Goal: Information Seeking & Learning: Learn about a topic

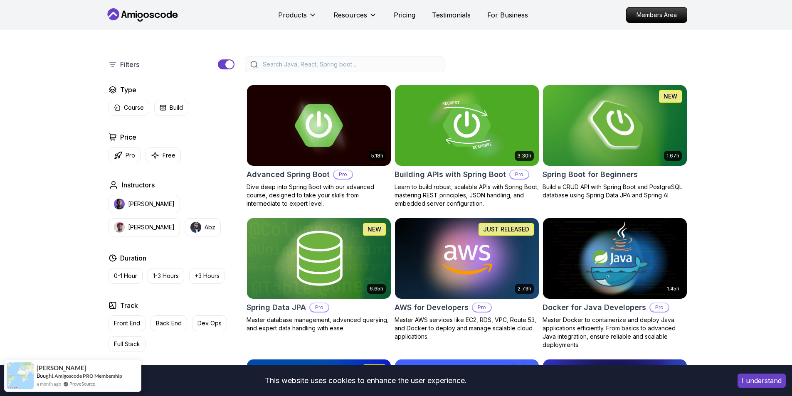
scroll to position [165, 0]
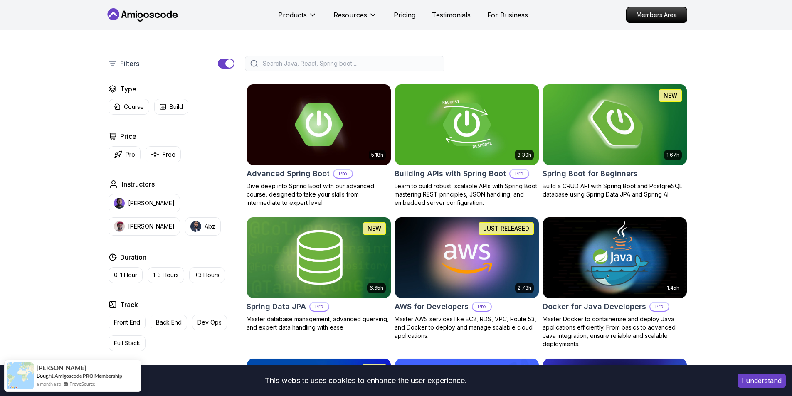
click at [635, 115] on img at bounding box center [614, 124] width 151 height 84
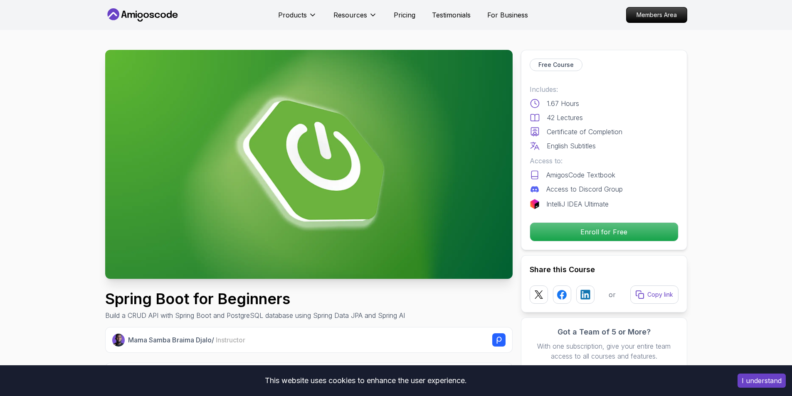
click at [595, 157] on p "Access to:" at bounding box center [604, 161] width 149 height 10
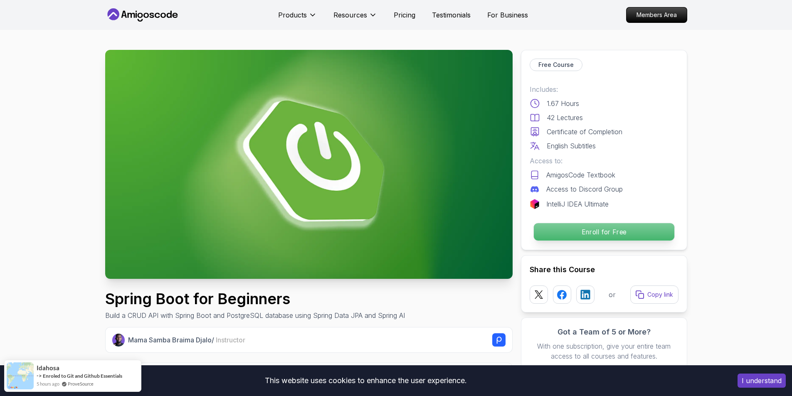
click at [603, 236] on p "Enroll for Free" at bounding box center [603, 231] width 140 height 17
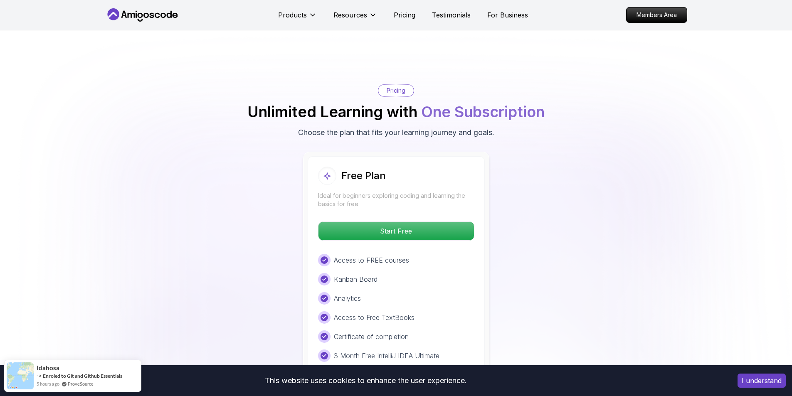
scroll to position [1612, 0]
click at [457, 223] on p "Start Free" at bounding box center [396, 231] width 148 height 17
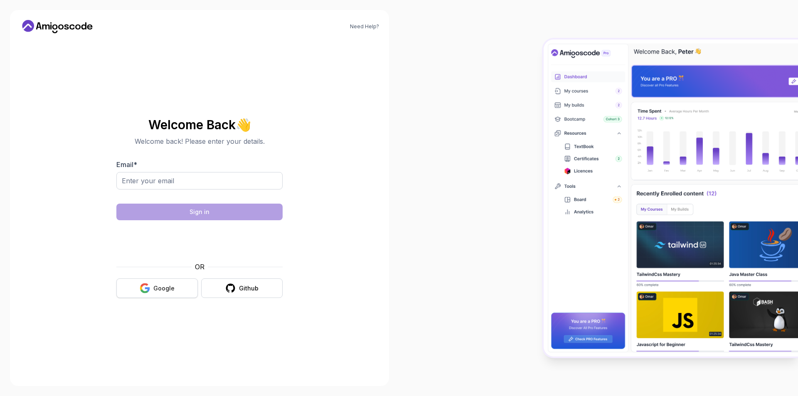
click at [159, 281] on button "Google" at bounding box center [156, 288] width 81 height 20
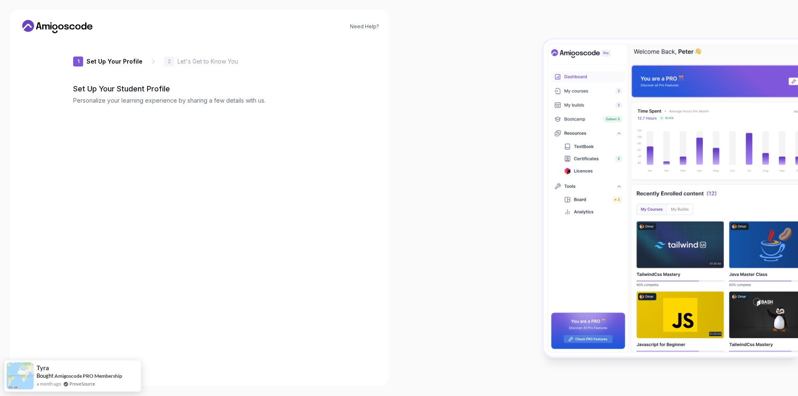
type input "briskiguana43c99"
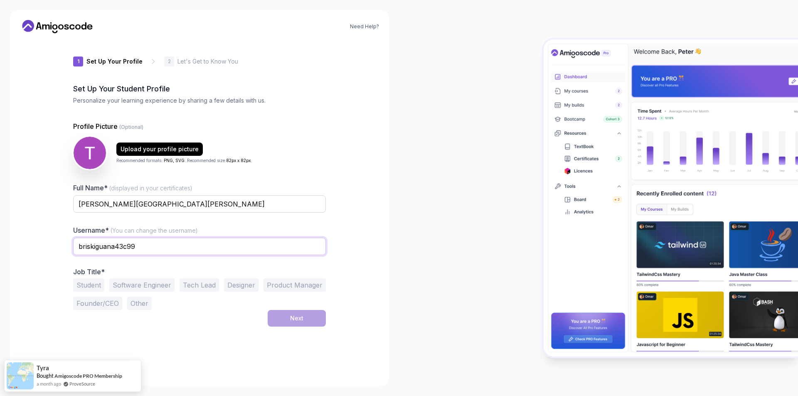
drag, startPoint x: 269, startPoint y: 250, endPoint x: 244, endPoint y: 250, distance: 24.9
click at [259, 249] on input "briskiguana43c99" at bounding box center [199, 246] width 253 height 17
drag, startPoint x: 179, startPoint y: 247, endPoint x: 162, endPoint y: 251, distance: 17.8
click at [166, 248] on input "briskiguana43c99" at bounding box center [199, 246] width 253 height 17
drag, startPoint x: 126, startPoint y: 262, endPoint x: 76, endPoint y: 251, distance: 51.1
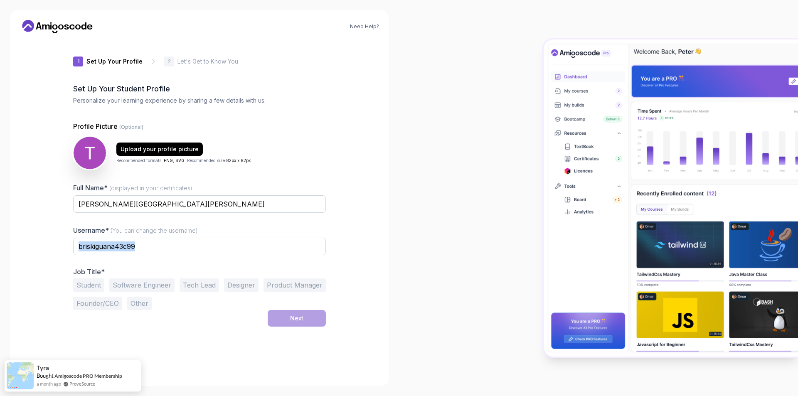
click at [76, 251] on div "briskiguana43c99" at bounding box center [199, 251] width 253 height 27
click at [144, 245] on input "briskiguana43c99" at bounding box center [199, 246] width 253 height 17
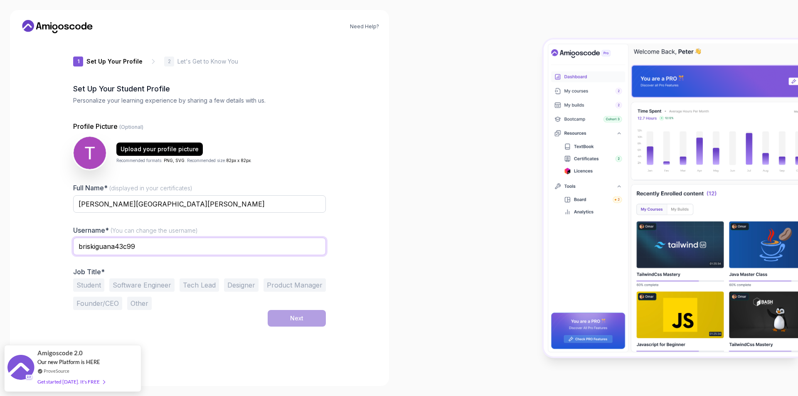
click at [144, 245] on input "briskiguana43c99" at bounding box center [199, 246] width 253 height 17
type input "G"
type input "VTG"
click at [89, 290] on button "Student" at bounding box center [88, 284] width 31 height 13
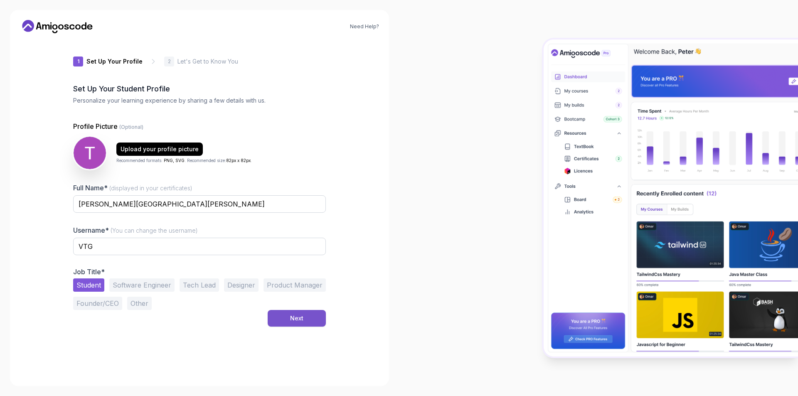
click at [271, 323] on button "Next" at bounding box center [297, 318] width 58 height 17
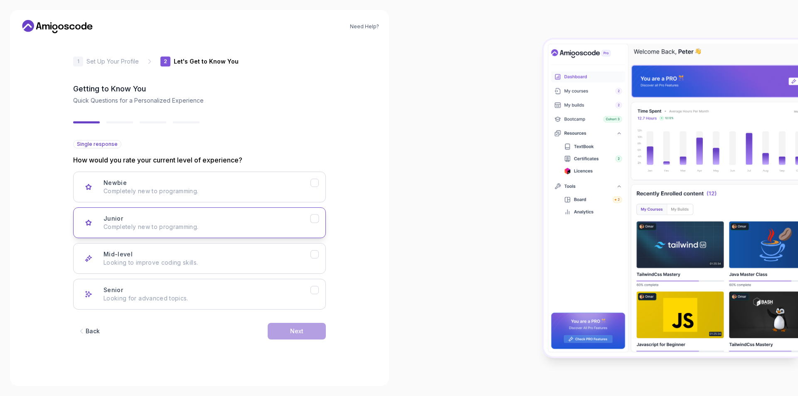
click at [238, 220] on div "Junior Completely new to programming." at bounding box center [206, 222] width 207 height 17
click at [258, 188] on div "Newbie Completely new to programming." at bounding box center [206, 187] width 207 height 17
click at [255, 227] on p "Completely new to programming." at bounding box center [206, 227] width 207 height 8
click at [284, 337] on button "Next" at bounding box center [297, 331] width 58 height 17
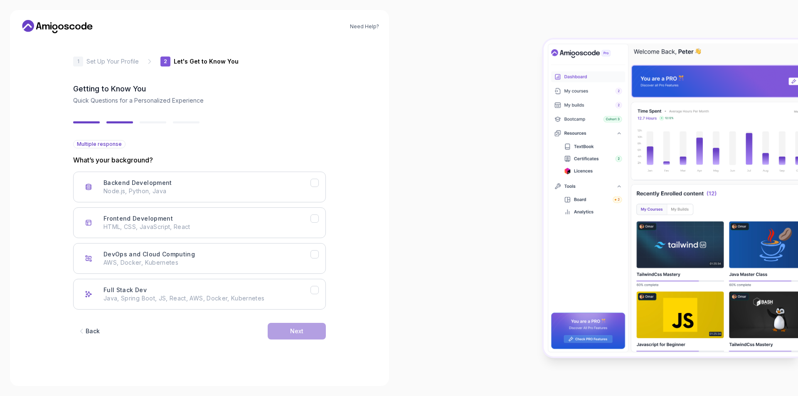
click at [102, 334] on button "Back" at bounding box center [88, 331] width 31 height 17
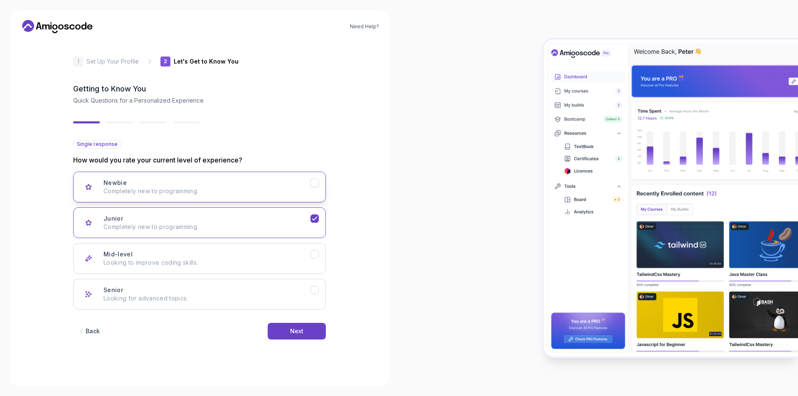
click at [160, 194] on p "Completely new to programming." at bounding box center [206, 191] width 207 height 8
click at [275, 335] on button "Next" at bounding box center [297, 331] width 58 height 17
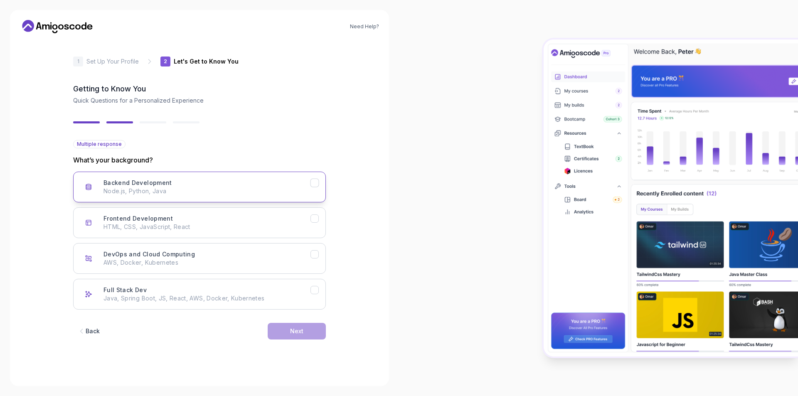
click at [180, 184] on div "Backend Development Node.js, Python, Java" at bounding box center [206, 187] width 207 height 17
click at [282, 331] on button "Next" at bounding box center [297, 331] width 58 height 17
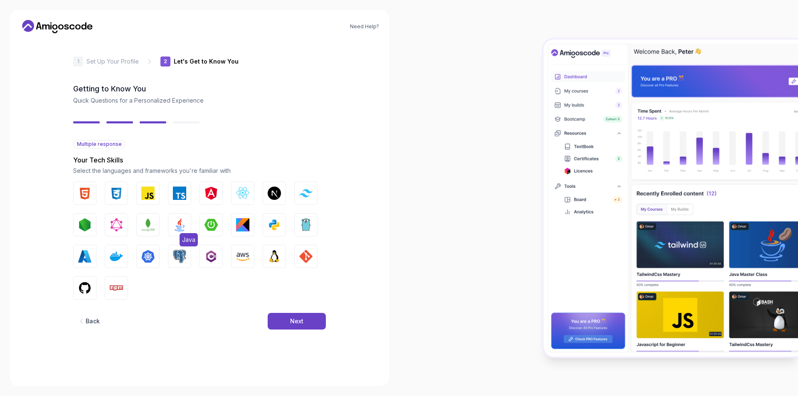
click at [187, 220] on button "Java" at bounding box center [179, 224] width 23 height 23
click at [89, 194] on img "button" at bounding box center [84, 193] width 13 height 13
click at [116, 193] on img "button" at bounding box center [116, 193] width 13 height 13
click at [286, 321] on button "Next" at bounding box center [297, 321] width 58 height 17
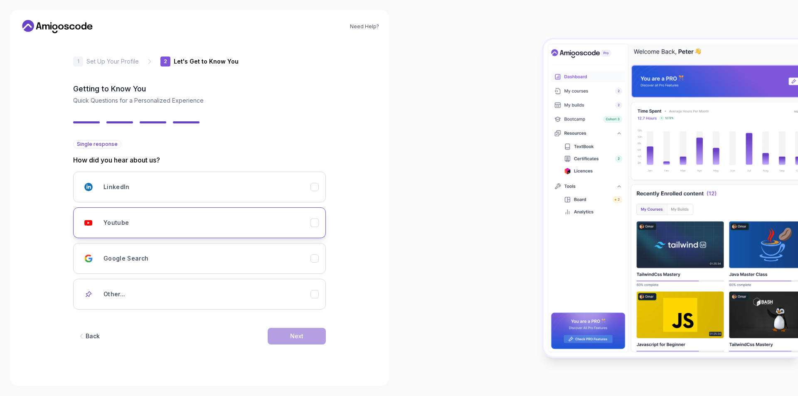
click at [234, 227] on div "Youtube" at bounding box center [206, 222] width 207 height 17
click at [284, 343] on button "Next" at bounding box center [297, 336] width 58 height 17
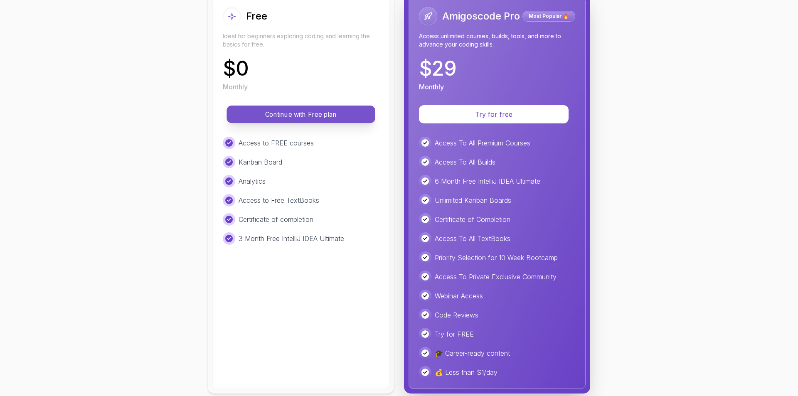
scroll to position [55, 0]
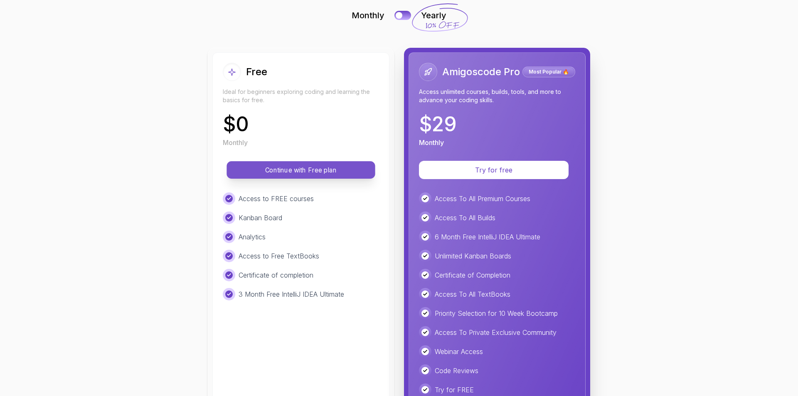
click at [275, 176] on button "Continue with Free plan" at bounding box center [301, 169] width 148 height 17
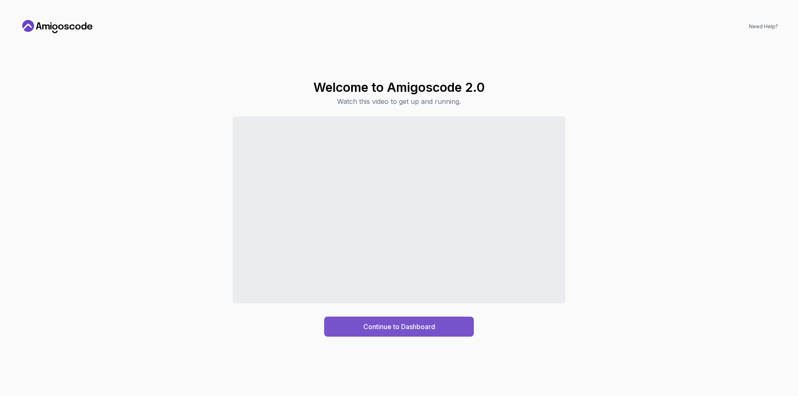
click at [466, 330] on button "Continue to Dashboard" at bounding box center [399, 327] width 150 height 20
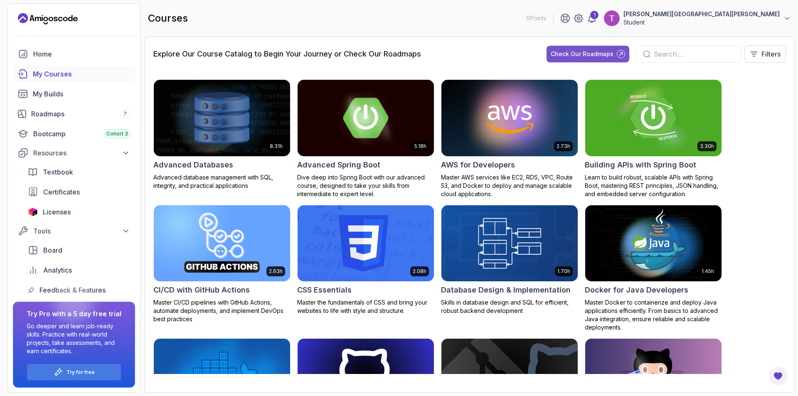
click at [605, 52] on div "Check Our Roadmaps" at bounding box center [582, 54] width 63 height 8
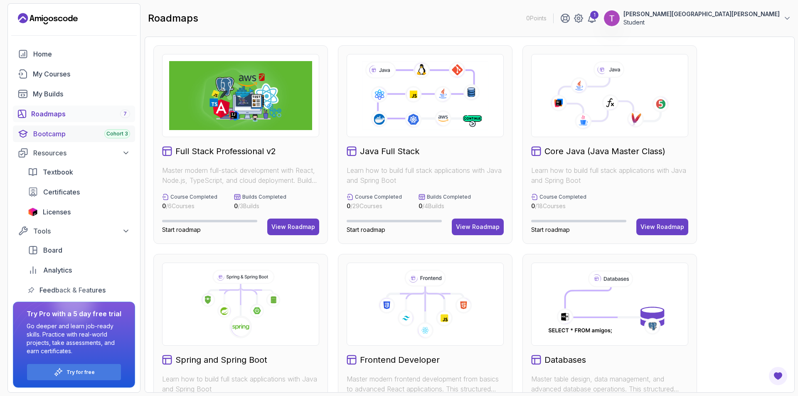
click at [79, 134] on div "Bootcamp Cohort 3" at bounding box center [81, 134] width 97 height 10
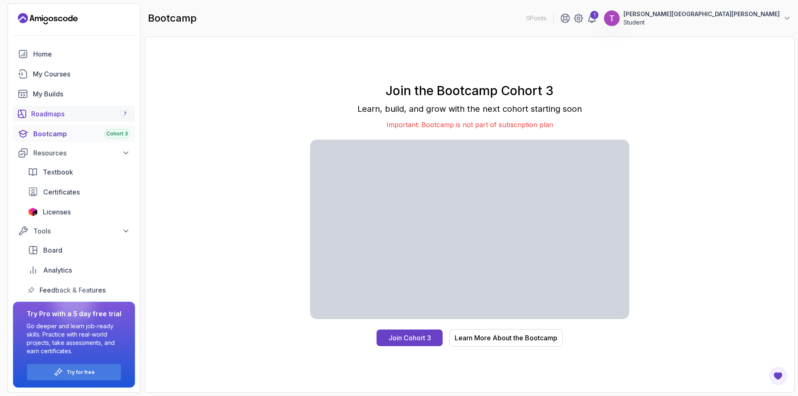
click at [57, 121] on link "Roadmaps 7" at bounding box center [74, 114] width 122 height 17
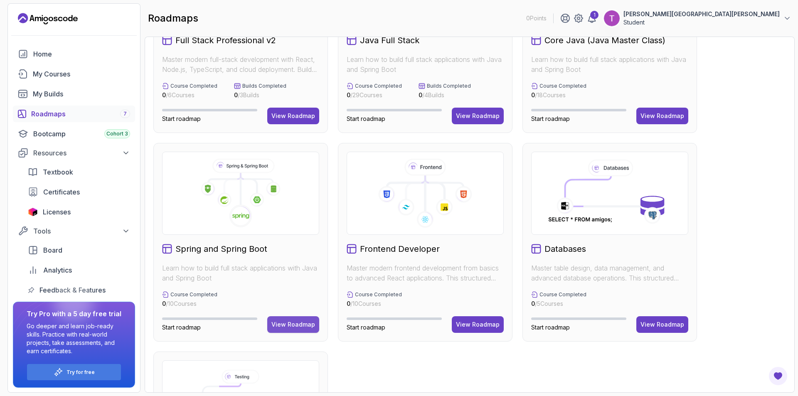
scroll to position [222, 0]
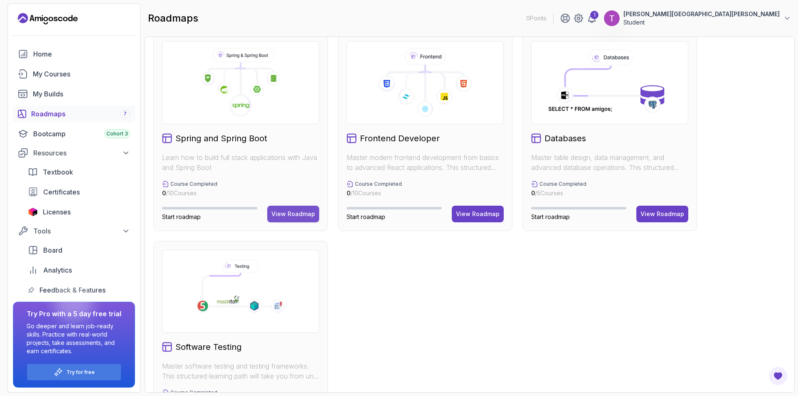
click at [296, 208] on button "View Roadmap" at bounding box center [293, 214] width 52 height 17
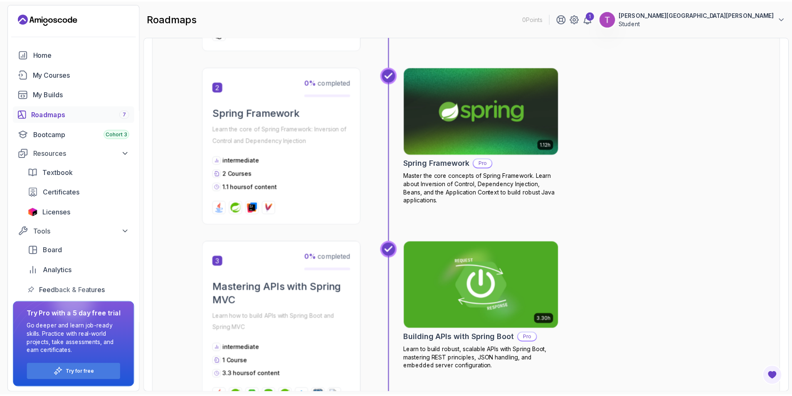
scroll to position [175, 0]
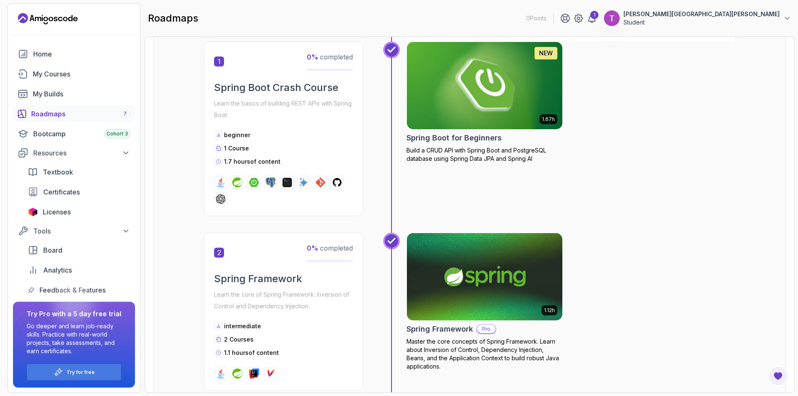
click at [449, 123] on img at bounding box center [484, 85] width 163 height 91
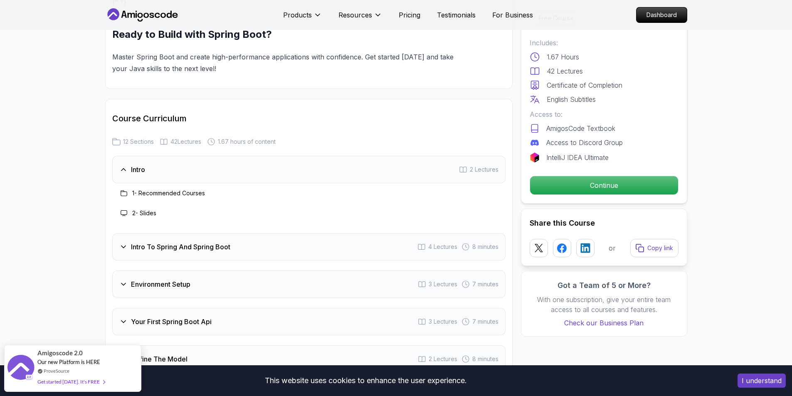
scroll to position [998, 0]
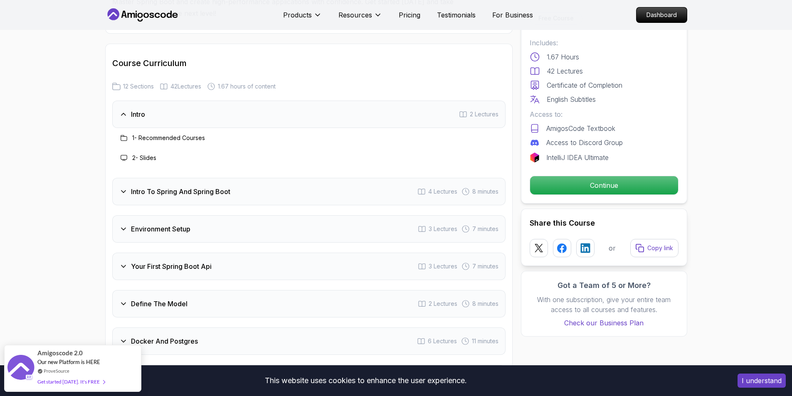
click at [257, 178] on div "Intro To Spring And Spring Boot 4 Lectures 8 minutes" at bounding box center [308, 191] width 393 height 27
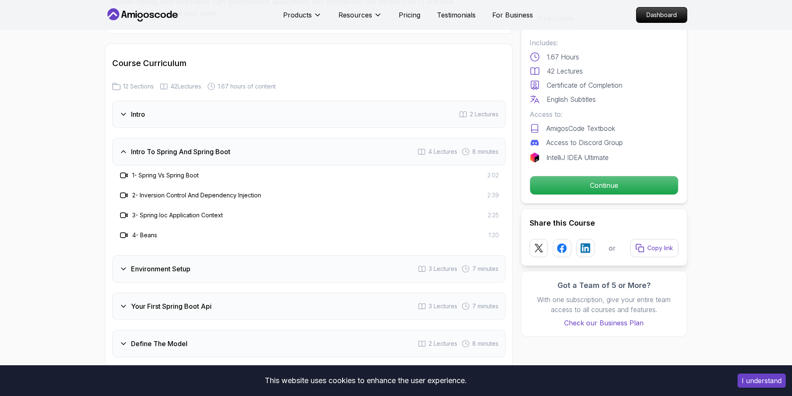
scroll to position [1053, 0]
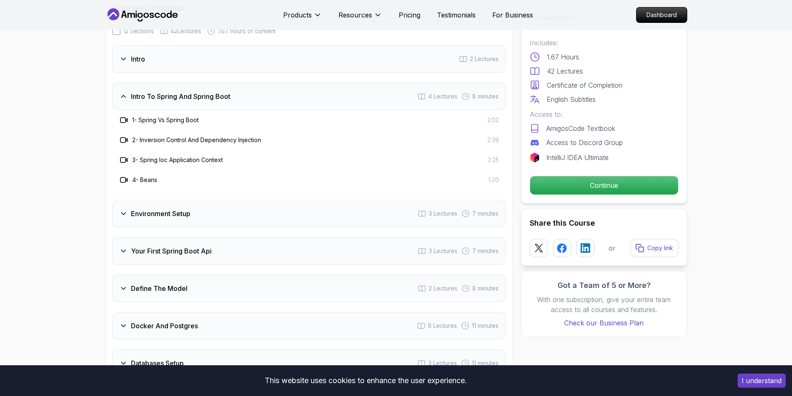
click at [253, 206] on div "Environment Setup 3 Lectures 7 minutes" at bounding box center [308, 213] width 393 height 27
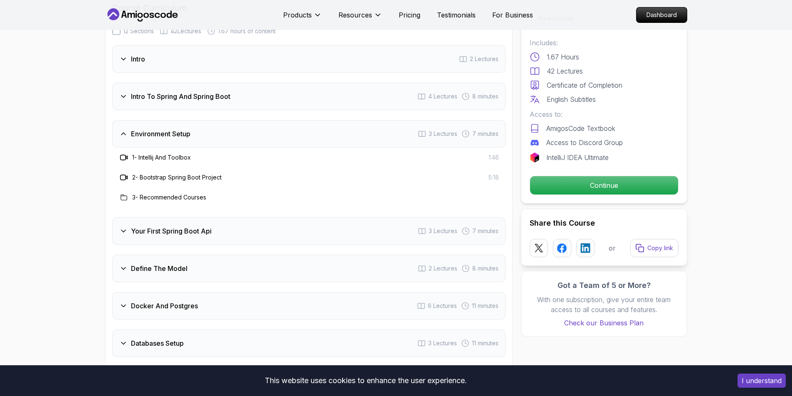
click at [195, 135] on div "Environment Setup 3 Lectures 7 minutes" at bounding box center [308, 133] width 393 height 27
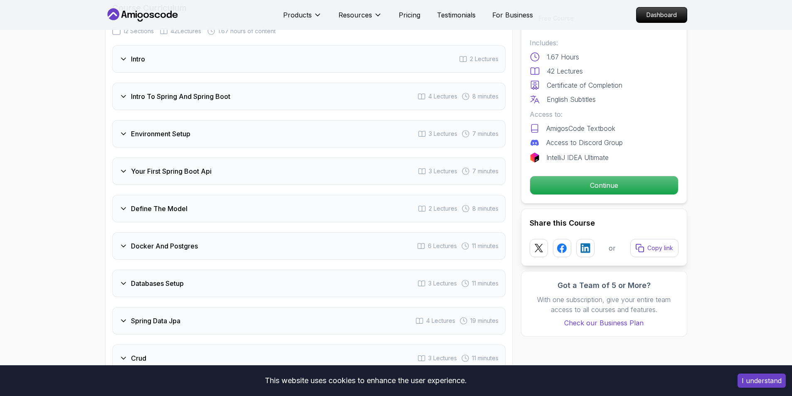
click at [191, 166] on h3 "Your First Spring Boot Api" at bounding box center [171, 171] width 81 height 10
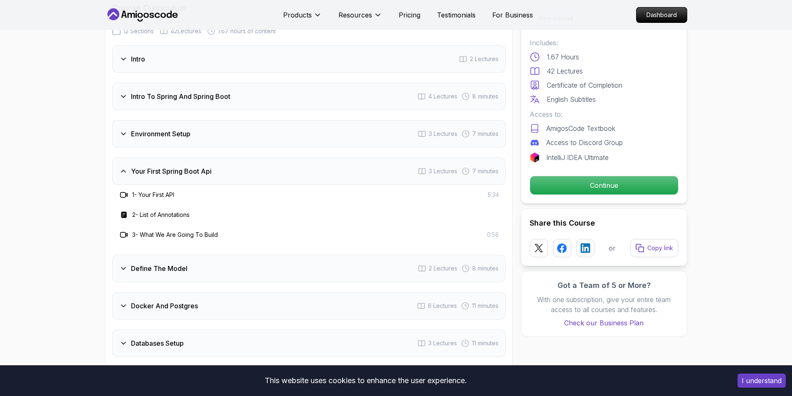
click at [218, 255] on div "Define The Model 2 Lectures 8 minutes" at bounding box center [308, 268] width 393 height 27
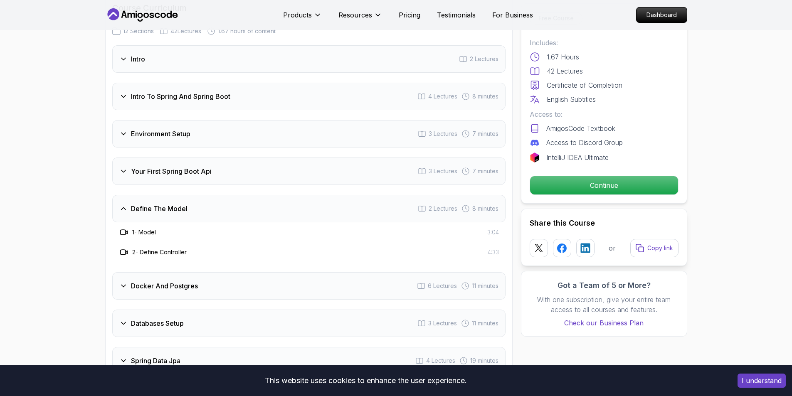
click at [209, 163] on div "Your First Spring Boot Api 3 Lectures 7 minutes" at bounding box center [308, 171] width 393 height 27
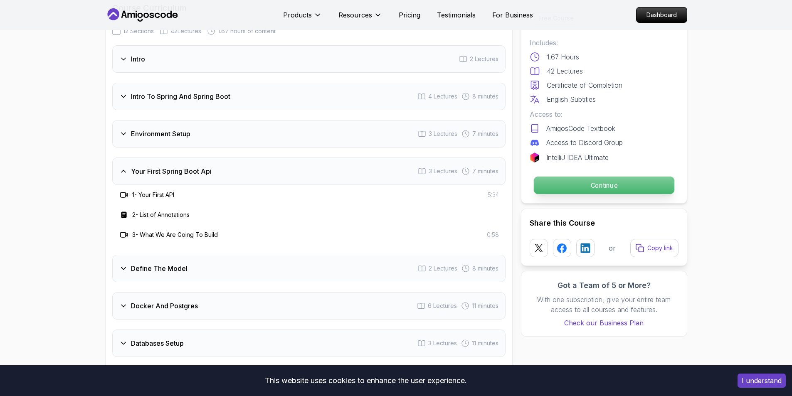
click at [549, 176] on div "Continue" at bounding box center [604, 185] width 149 height 19
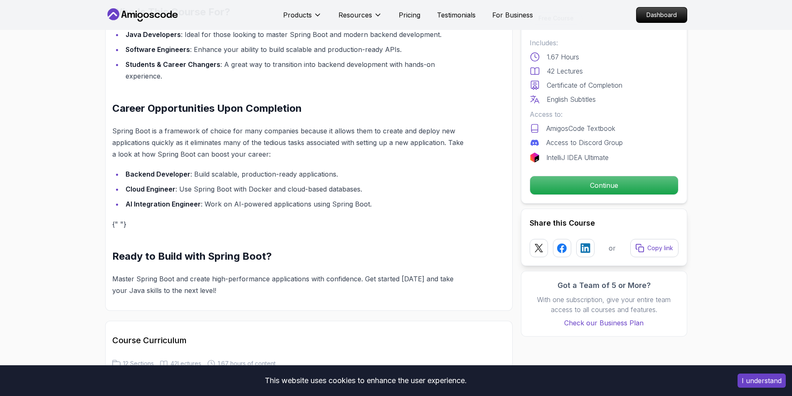
scroll to position [665, 0]
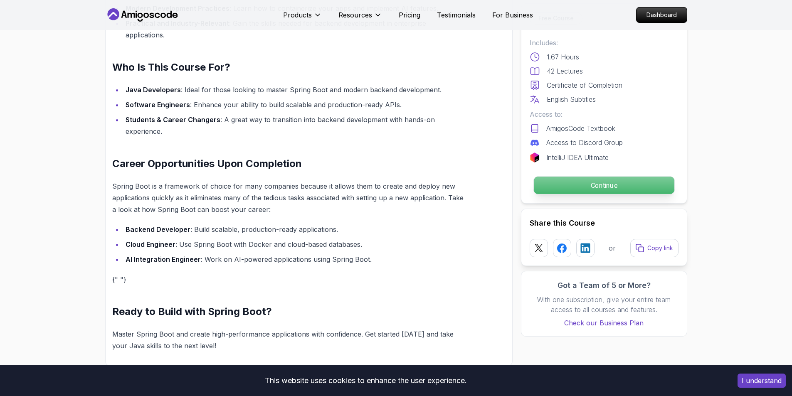
click at [546, 183] on p "Continue" at bounding box center [603, 185] width 140 height 17
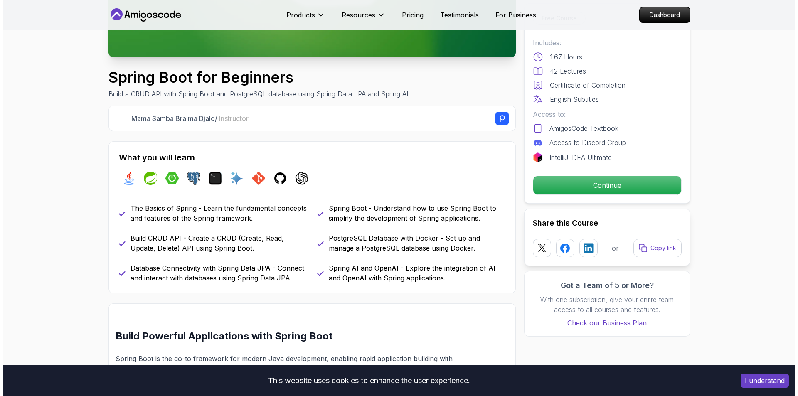
scroll to position [0, 0]
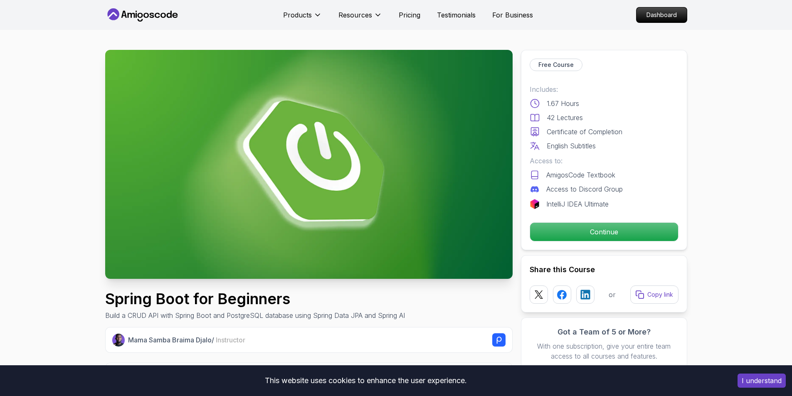
click at [599, 220] on div "Free Course Includes: 1.67 Hours 42 Lectures Certificate of Completion English …" at bounding box center [604, 150] width 166 height 200
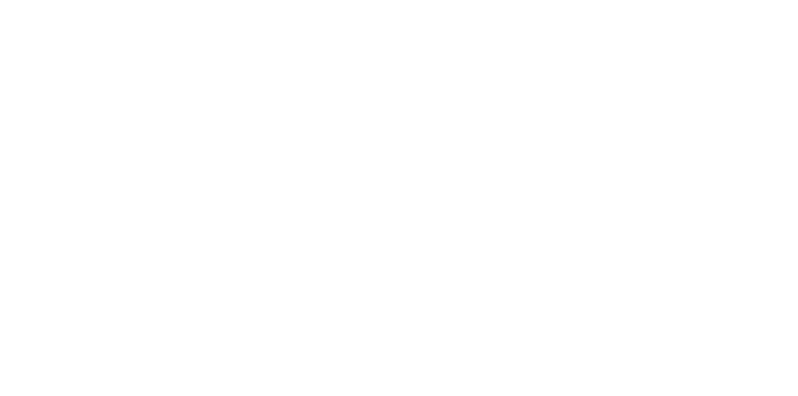
click at [602, 0] on html at bounding box center [399, 0] width 798 height 0
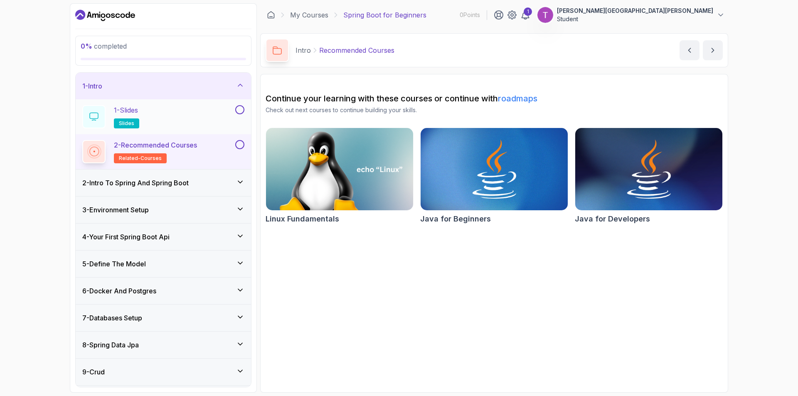
click at [237, 109] on button at bounding box center [239, 109] width 9 height 9
click at [239, 108] on icon at bounding box center [239, 110] width 7 height 8
click at [133, 126] on span "slides" at bounding box center [126, 123] width 15 height 7
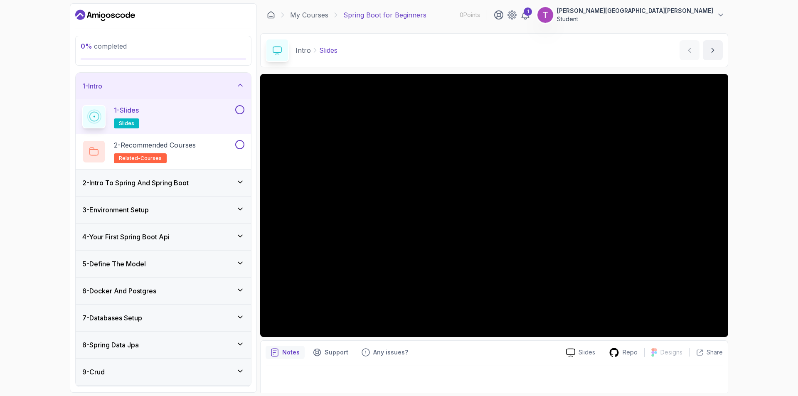
click at [101, 117] on div at bounding box center [94, 117] width 20 height 20
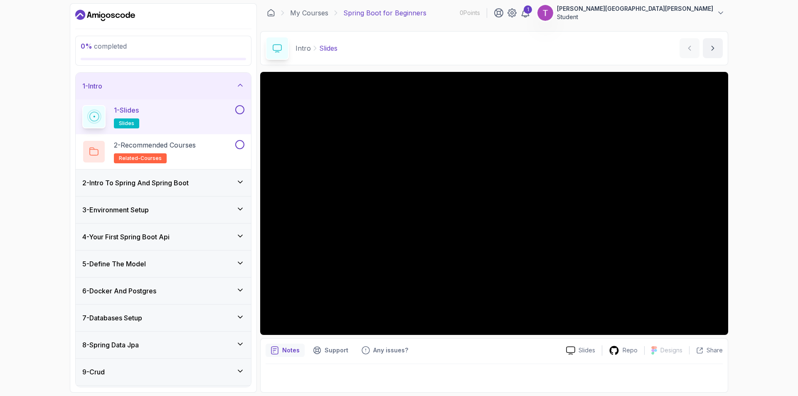
scroll to position [79, 0]
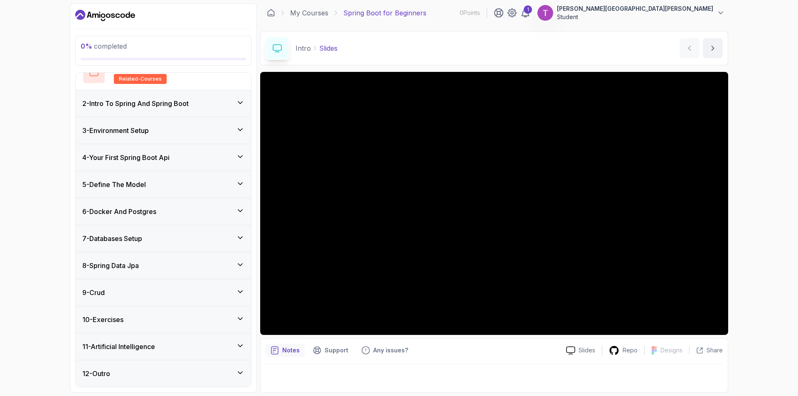
click at [194, 236] on div "7 - Databases Setup" at bounding box center [163, 239] width 162 height 10
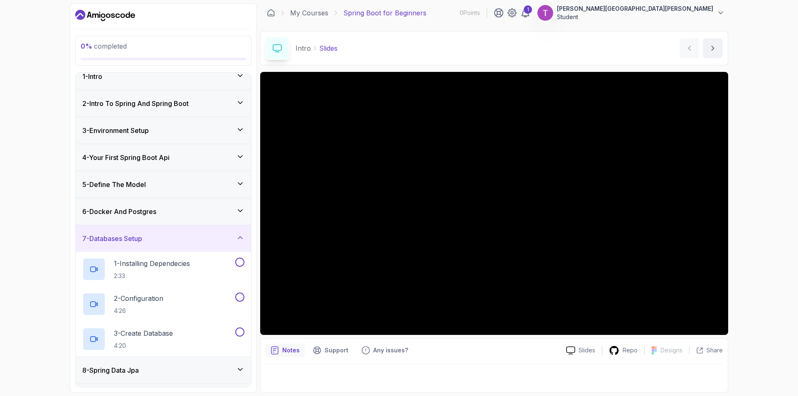
click at [194, 236] on div "7 - Databases Setup" at bounding box center [163, 239] width 162 height 10
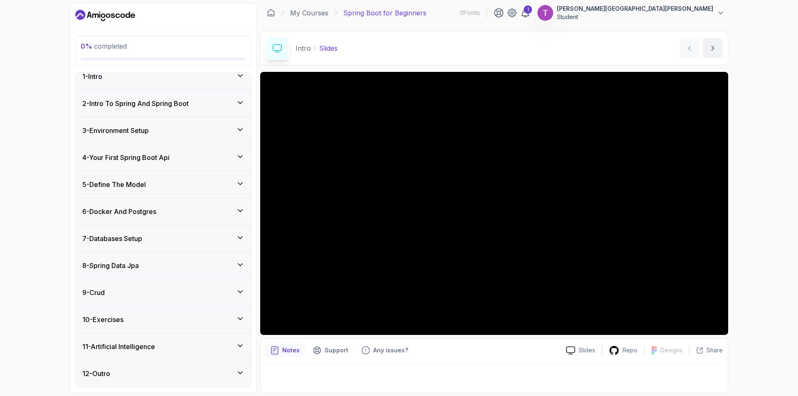
click at [185, 269] on div "8 - Spring Data Jpa" at bounding box center [163, 266] width 162 height 10
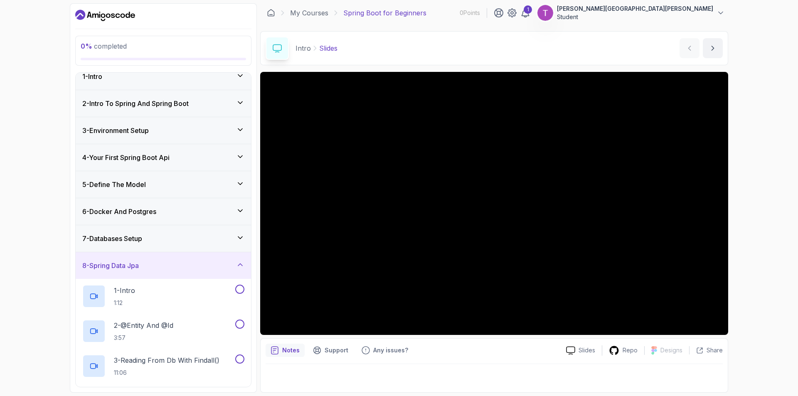
scroll to position [121, 0]
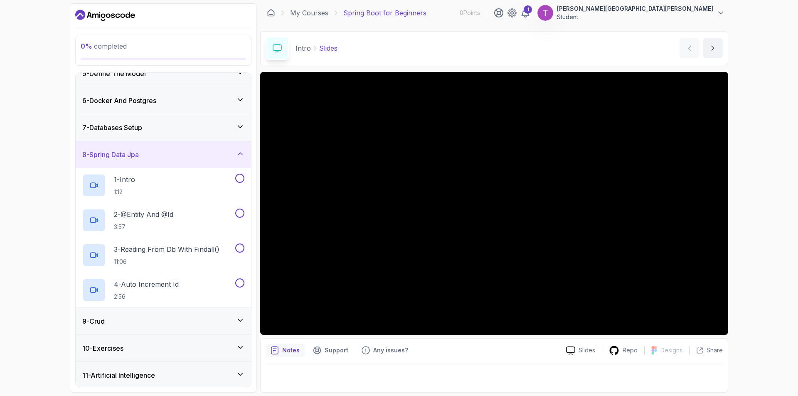
click at [198, 309] on div "9 - Crud" at bounding box center [163, 321] width 175 height 27
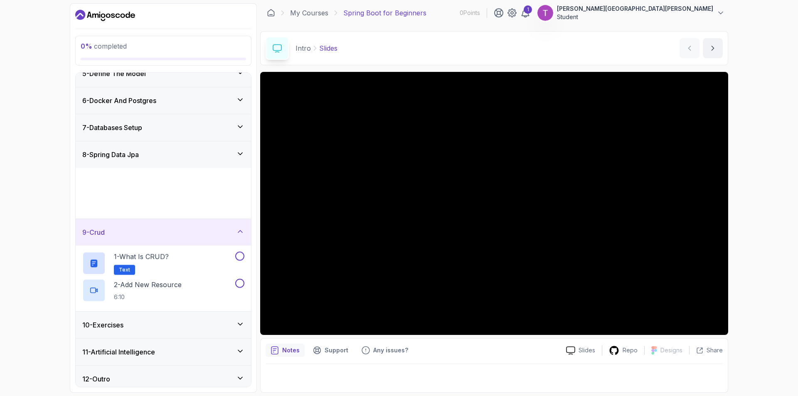
scroll to position [114, 0]
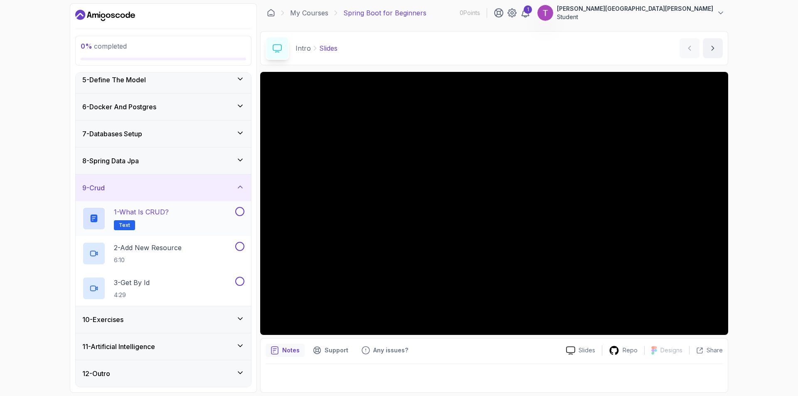
click at [239, 210] on button at bounding box center [239, 211] width 9 height 9
click at [241, 211] on icon at bounding box center [239, 211] width 7 height 8
click at [208, 217] on div "1 - What is CRUD? Text" at bounding box center [157, 218] width 151 height 23
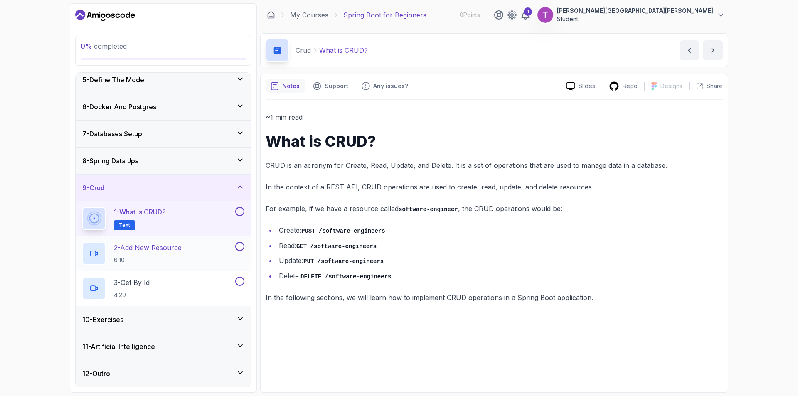
click at [163, 250] on p "2 - Add New Resource" at bounding box center [148, 248] width 68 height 10
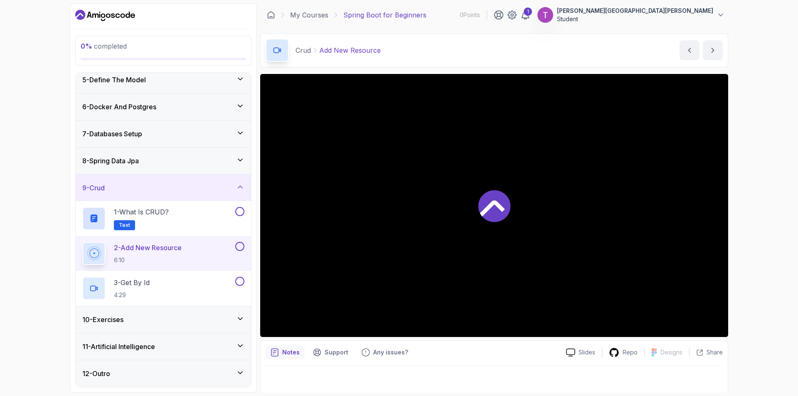
drag, startPoint x: 131, startPoint y: 321, endPoint x: 128, endPoint y: 318, distance: 5.3
click at [131, 320] on div "10 - Exercises" at bounding box center [163, 320] width 162 height 10
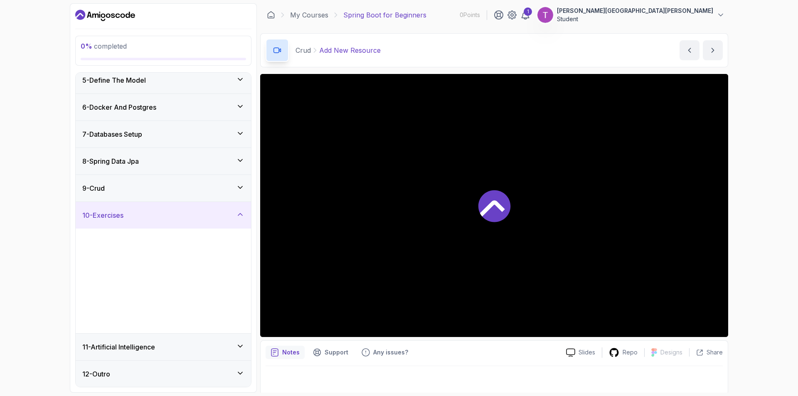
scroll to position [114, 0]
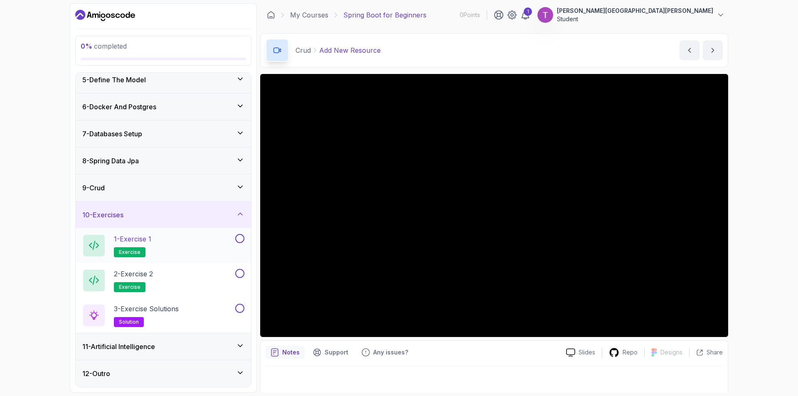
click at [128, 247] on p "exercise" at bounding box center [130, 252] width 32 height 10
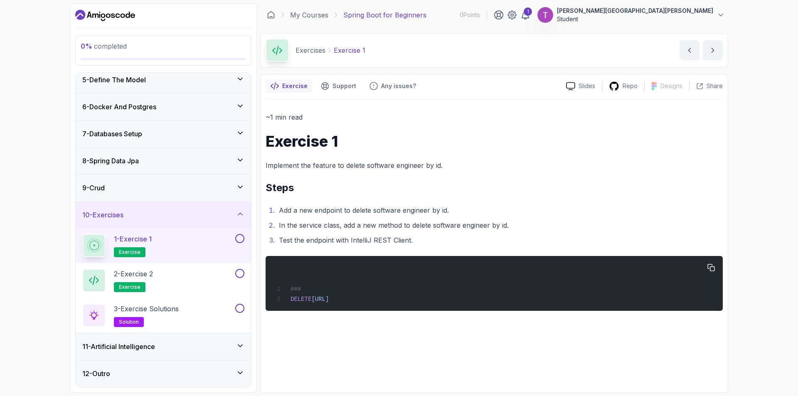
click at [377, 288] on div "### DELETE http://localhost:8080/api/v1/software-engineers/1" at bounding box center [494, 283] width 444 height 45
click at [378, 297] on div "### DELETE http://localhost:8080/api/v1/software-engineers/1" at bounding box center [494, 283] width 444 height 45
click at [329, 297] on span "http://localhost:8080/api/v1/software-engineers/1" at bounding box center [319, 299] width 17 height 7
click at [375, 280] on div "### DELETE http://localhost:8080/api/v1/software-engineers/1" at bounding box center [494, 283] width 444 height 45
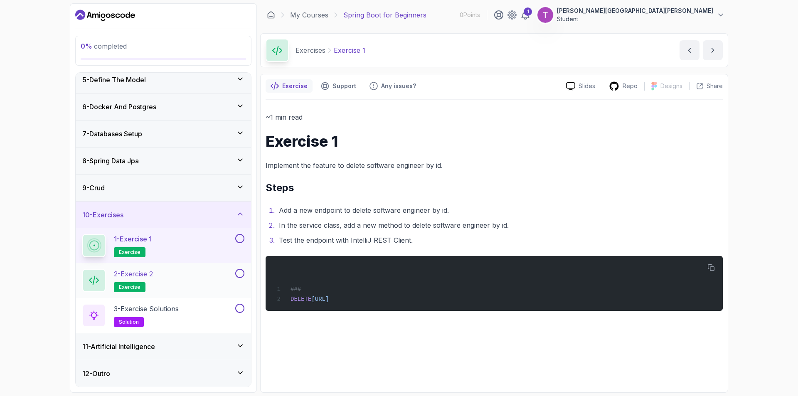
click at [173, 286] on div "2 - Exercise 2 exercise" at bounding box center [157, 280] width 151 height 23
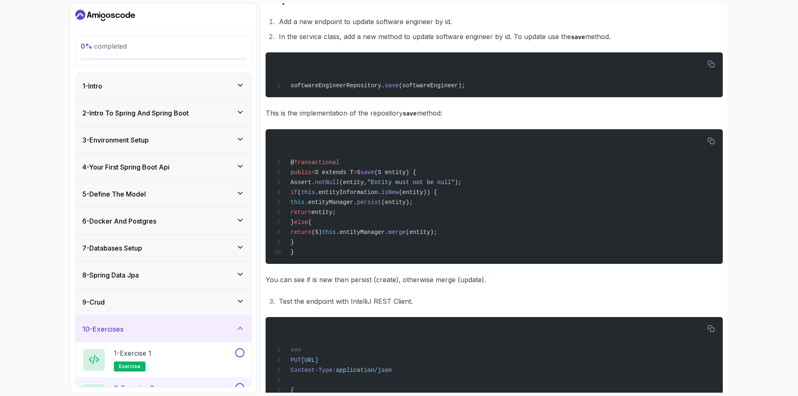
click at [217, 87] on div "1 - Intro" at bounding box center [163, 86] width 162 height 10
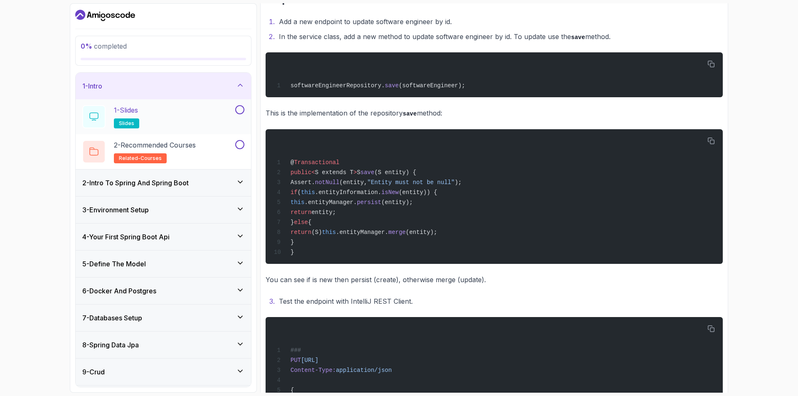
click at [239, 112] on button at bounding box center [239, 109] width 9 height 9
click at [151, 156] on span "related-courses" at bounding box center [140, 158] width 43 height 7
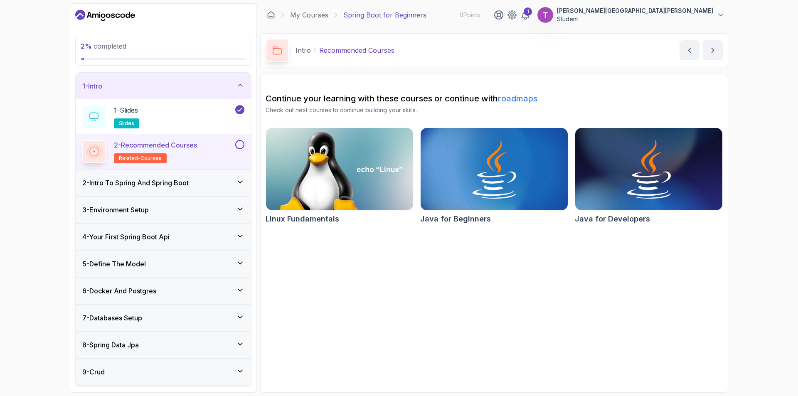
click at [234, 180] on div "2 - Intro To Spring And Spring Boot" at bounding box center [163, 183] width 162 height 10
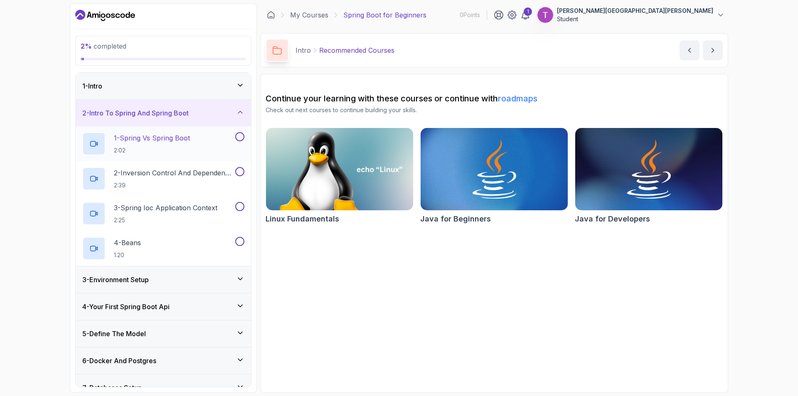
click at [246, 139] on div "1 - Spring Vs Spring Boot 2:02" at bounding box center [163, 143] width 175 height 35
click at [240, 172] on button at bounding box center [239, 171] width 9 height 9
click at [241, 212] on button "3 - Spring Ioc Application Context 2:25" at bounding box center [163, 213] width 162 height 23
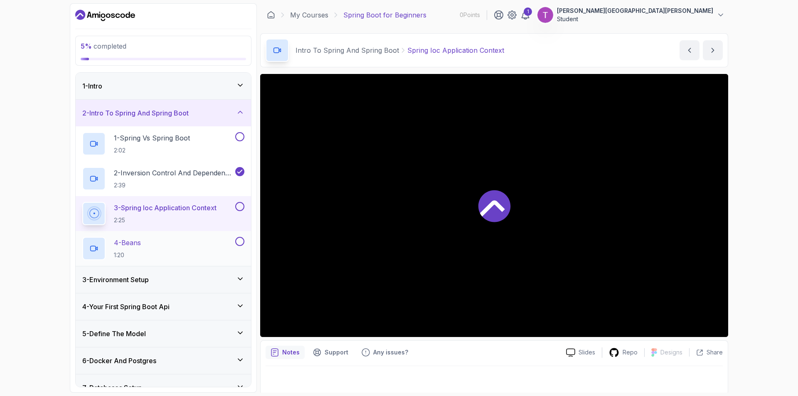
click at [241, 240] on button at bounding box center [239, 241] width 9 height 9
click at [239, 136] on button at bounding box center [239, 136] width 9 height 9
click at [242, 209] on button at bounding box center [239, 206] width 9 height 9
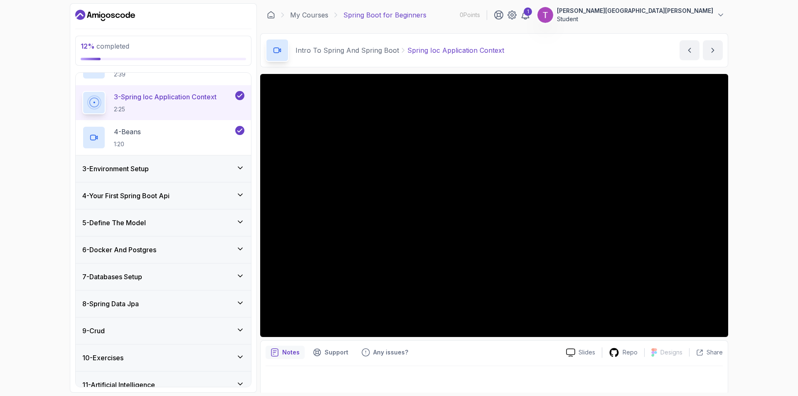
click at [204, 161] on div "3 - Environment Setup" at bounding box center [163, 168] width 175 height 27
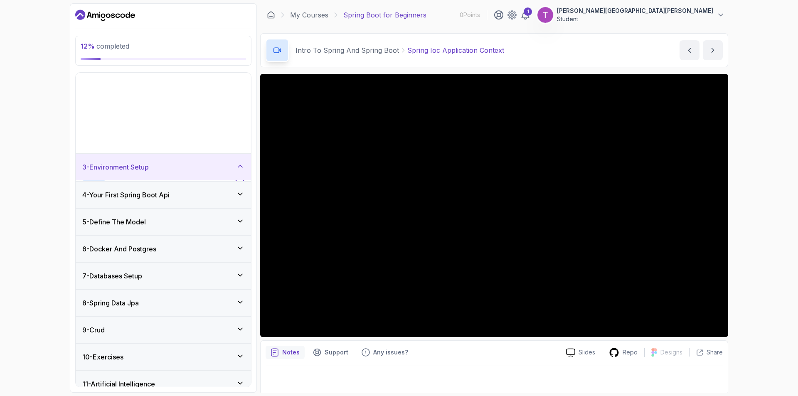
scroll to position [10, 0]
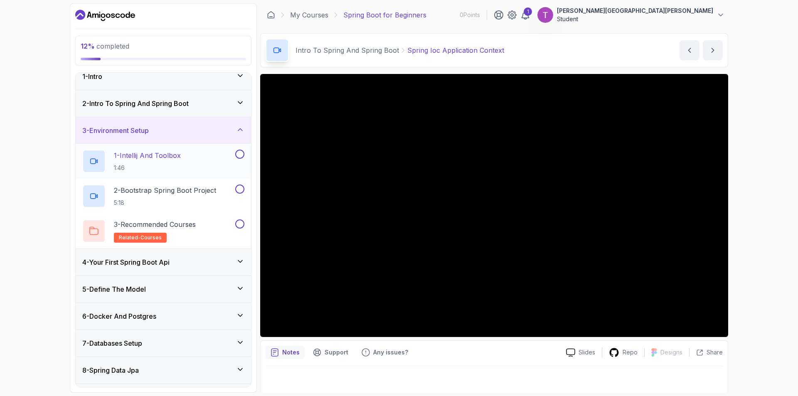
click at [237, 157] on button at bounding box center [239, 154] width 9 height 9
click at [237, 192] on button at bounding box center [239, 189] width 9 height 9
click at [165, 200] on p "5:18" at bounding box center [165, 203] width 102 height 8
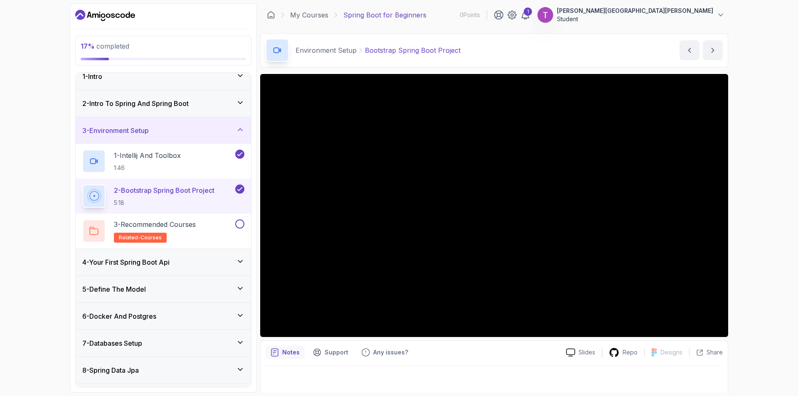
click at [222, 263] on div "4 - Your First Spring Boot Api" at bounding box center [163, 262] width 162 height 10
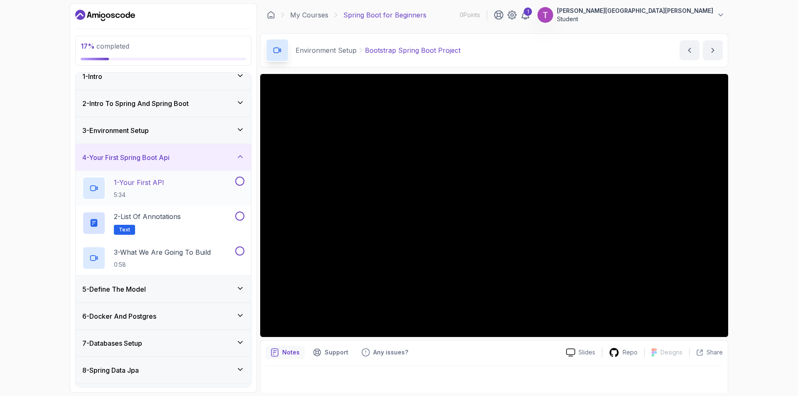
click at [239, 185] on button at bounding box center [239, 181] width 9 height 9
click at [117, 227] on p "Text" at bounding box center [124, 230] width 21 height 10
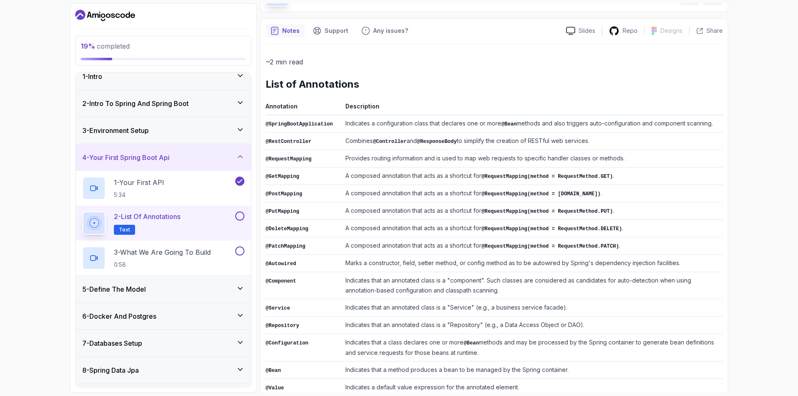
scroll to position [104, 0]
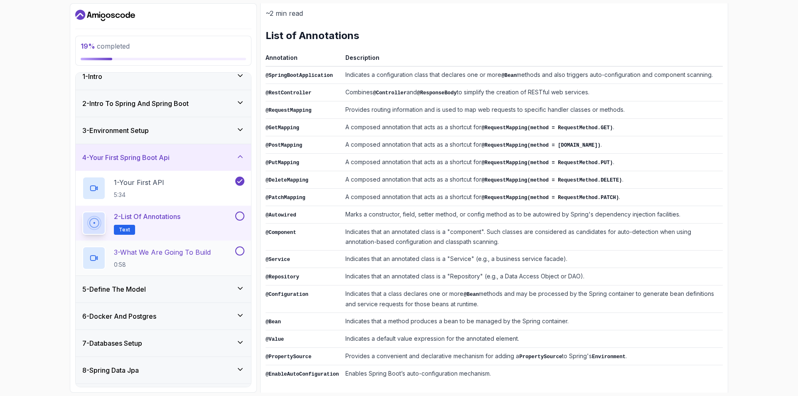
click at [241, 256] on button "3 - What We Are Going To Build 0:58" at bounding box center [163, 257] width 162 height 23
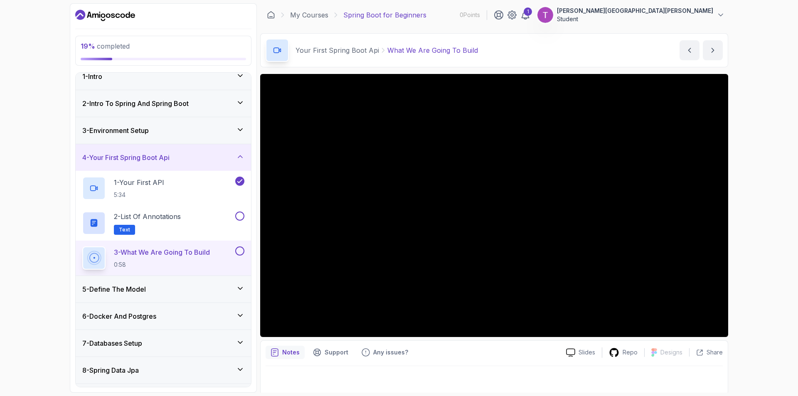
click at [239, 252] on button at bounding box center [239, 250] width 9 height 9
click at [146, 257] on p "3 - What We Are Going To Build" at bounding box center [162, 252] width 96 height 10
click at [383, 279] on div at bounding box center [494, 205] width 468 height 263
click at [101, 259] on div at bounding box center [94, 258] width 20 height 20
click at [447, 195] on div at bounding box center [494, 205] width 468 height 263
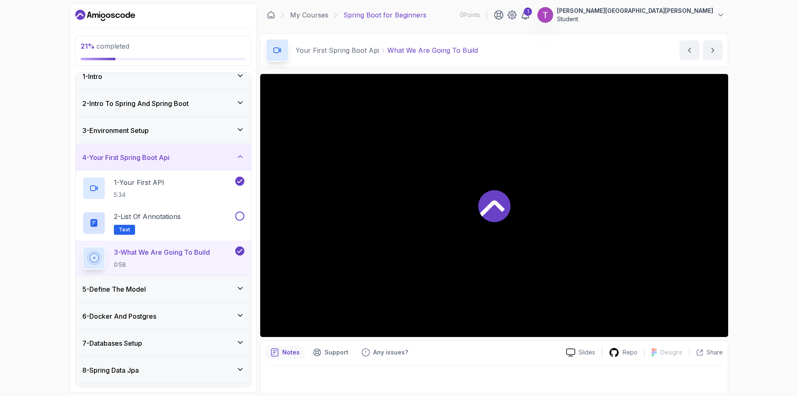
click at [340, 239] on div at bounding box center [494, 205] width 468 height 263
click at [132, 283] on div "5 - Define The Model" at bounding box center [163, 289] width 175 height 27
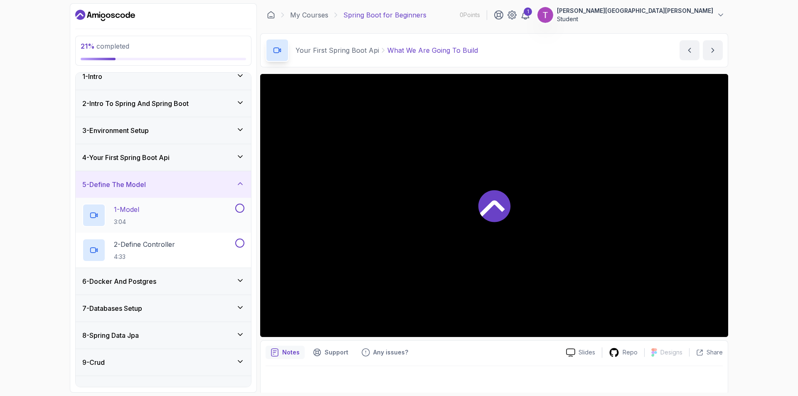
click at [241, 211] on button at bounding box center [239, 208] width 9 height 9
click at [243, 244] on button at bounding box center [239, 243] width 9 height 9
click at [98, 254] on div at bounding box center [93, 250] width 23 height 23
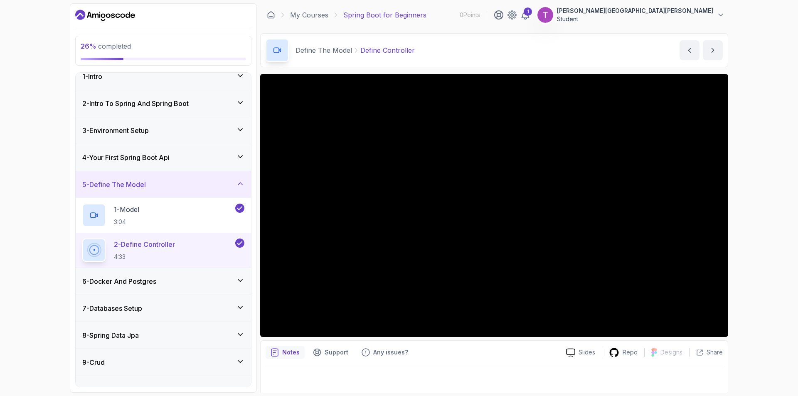
click at [244, 280] on div "6 - Docker And Postgres" at bounding box center [163, 281] width 175 height 27
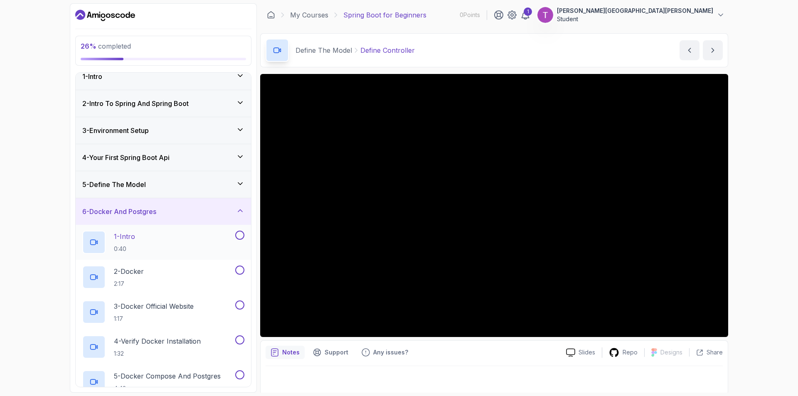
click at [242, 232] on button at bounding box center [239, 235] width 9 height 9
click at [239, 273] on button at bounding box center [239, 270] width 9 height 9
click at [241, 306] on button at bounding box center [239, 305] width 9 height 9
click at [239, 338] on button at bounding box center [239, 339] width 9 height 9
click at [239, 377] on button at bounding box center [239, 374] width 9 height 9
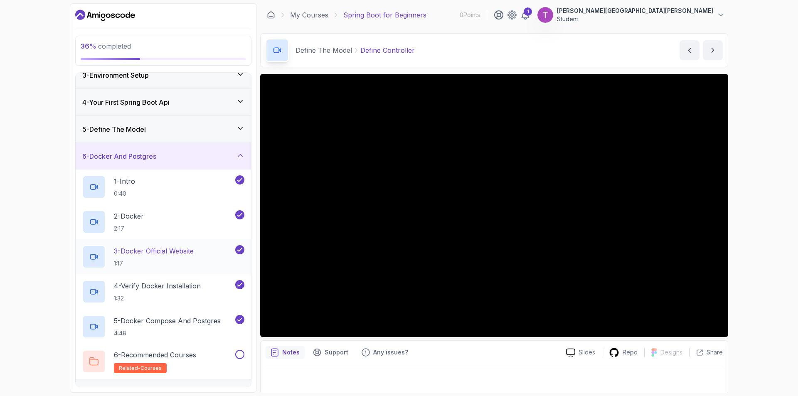
scroll to position [120, 0]
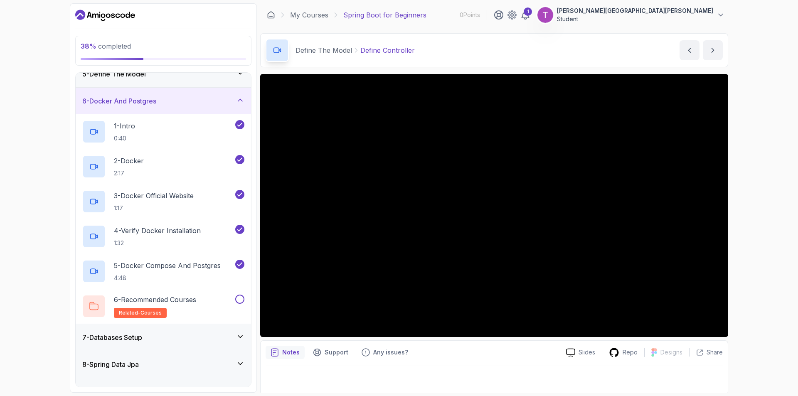
click at [224, 333] on div "7 - Databases Setup" at bounding box center [163, 338] width 162 height 10
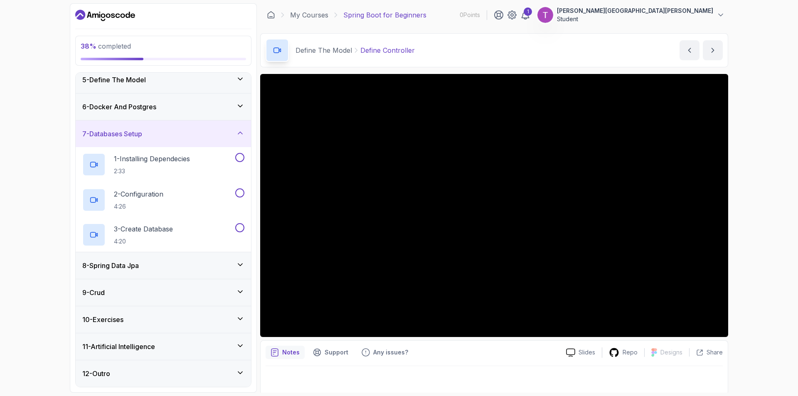
scroll to position [114, 0]
click at [240, 160] on button at bounding box center [239, 157] width 9 height 9
click at [239, 194] on button at bounding box center [239, 192] width 9 height 9
click at [239, 226] on button at bounding box center [239, 227] width 9 height 9
click at [239, 265] on icon at bounding box center [240, 265] width 8 height 8
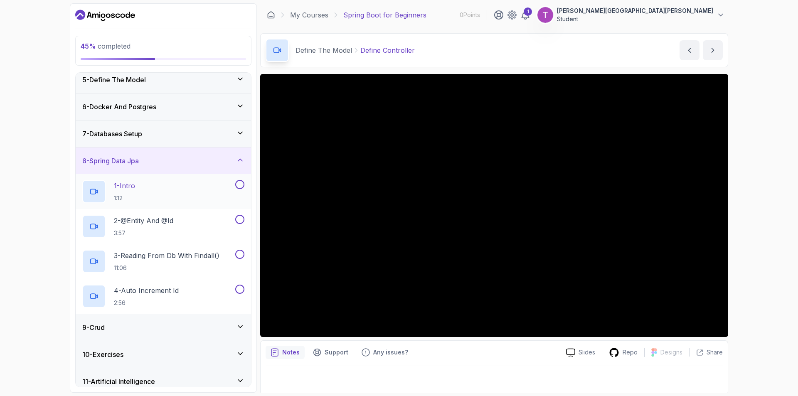
click at [243, 181] on button at bounding box center [239, 184] width 9 height 9
drag, startPoint x: 243, startPoint y: 224, endPoint x: 239, endPoint y: 222, distance: 4.8
click at [239, 222] on button "2 - @Entity And @Id 3:57" at bounding box center [163, 226] width 162 height 23
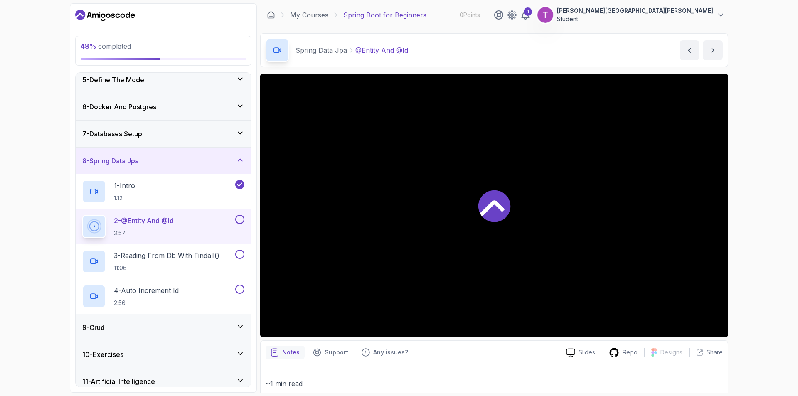
click at [238, 222] on button at bounding box center [239, 219] width 9 height 9
click at [239, 250] on button at bounding box center [239, 254] width 9 height 9
click at [241, 288] on button at bounding box center [239, 289] width 9 height 9
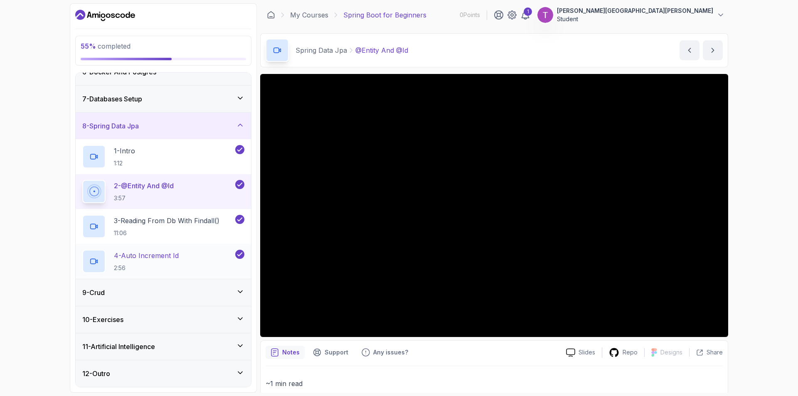
click at [241, 288] on icon at bounding box center [240, 292] width 8 height 8
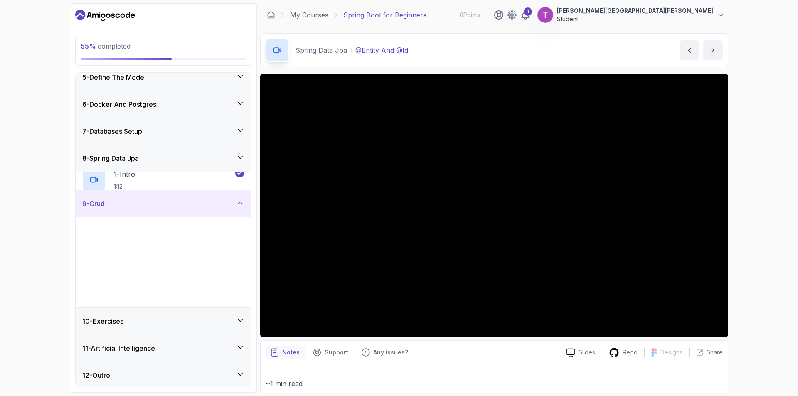
scroll to position [114, 0]
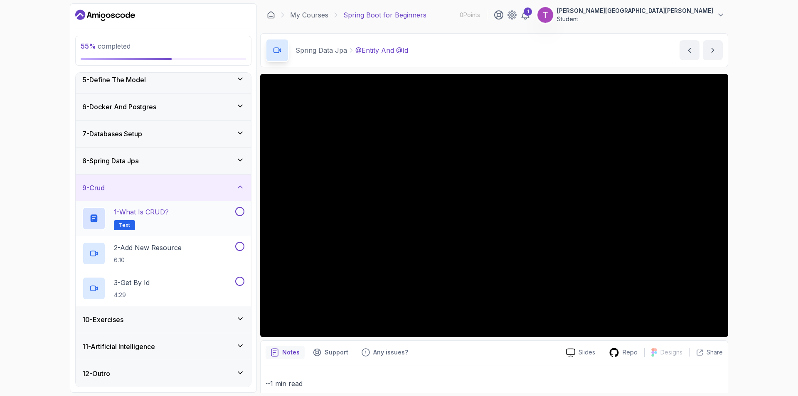
click at [239, 211] on button at bounding box center [239, 211] width 9 height 9
click at [240, 248] on button at bounding box center [239, 246] width 9 height 9
click at [240, 280] on button at bounding box center [239, 281] width 9 height 9
click at [202, 320] on div "10 - Exercises" at bounding box center [163, 320] width 162 height 10
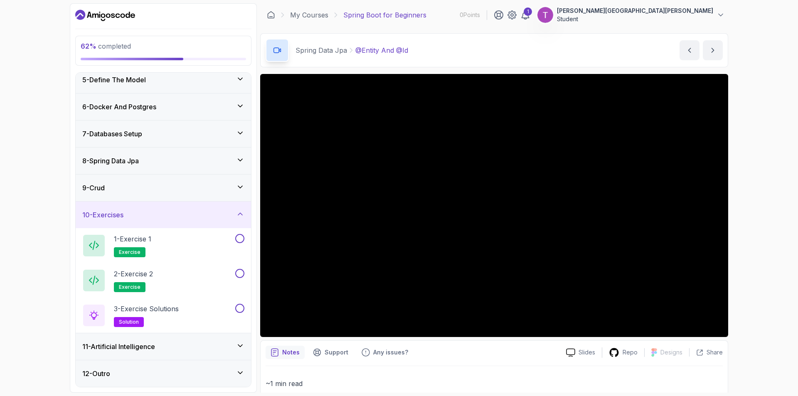
scroll to position [55, 0]
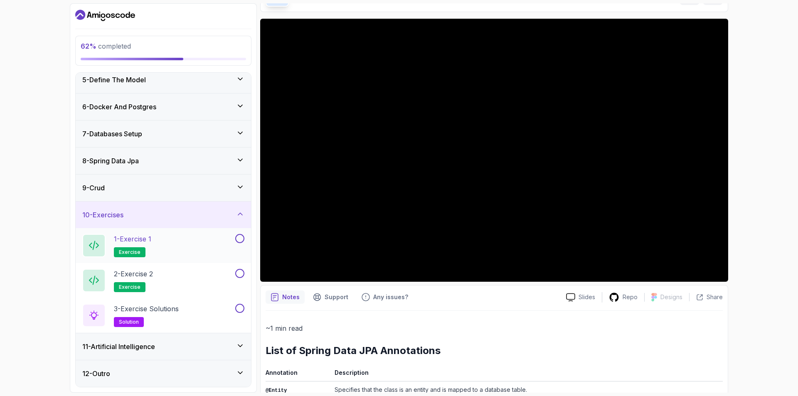
click at [159, 234] on div "1 - Exercise 1 exercise" at bounding box center [157, 245] width 151 height 23
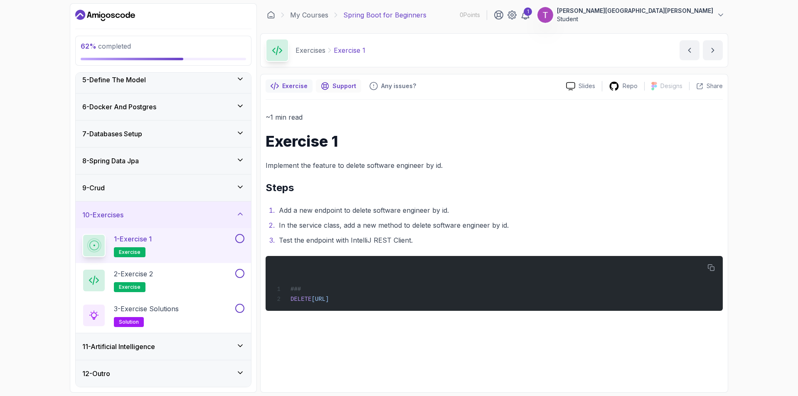
click at [333, 85] on p "Support" at bounding box center [345, 86] width 24 height 8
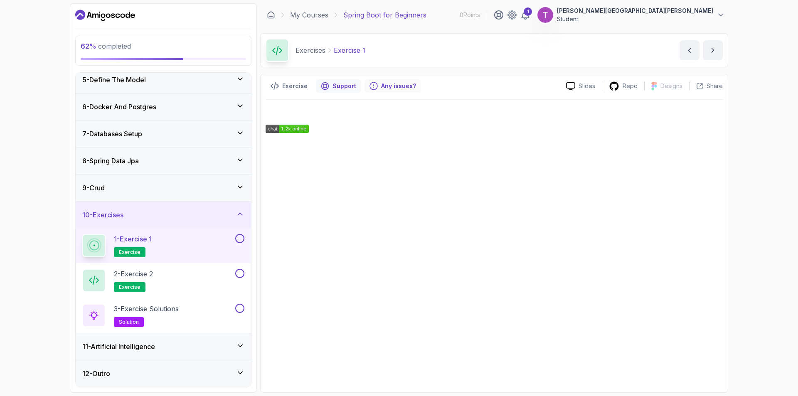
click at [397, 89] on div "Exercise Support Any issues? Slides Repo Designs Design not available Share" at bounding box center [494, 233] width 468 height 319
click at [397, 89] on p "Any issues?" at bounding box center [398, 86] width 35 height 8
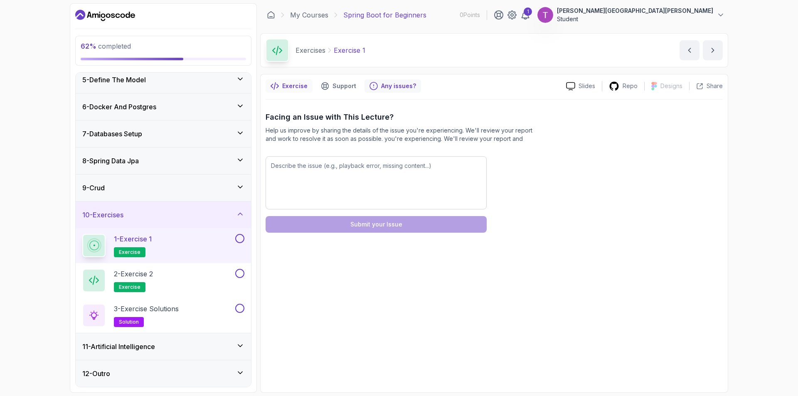
click at [278, 82] on icon "notes button" at bounding box center [275, 86] width 8 height 8
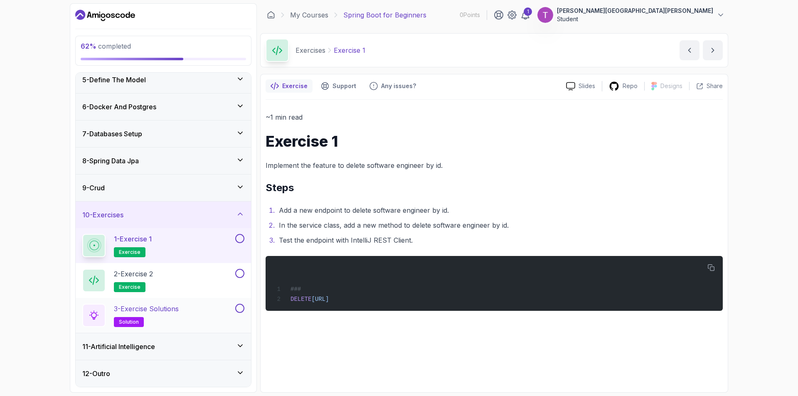
click at [129, 325] on p "solution" at bounding box center [129, 322] width 30 height 10
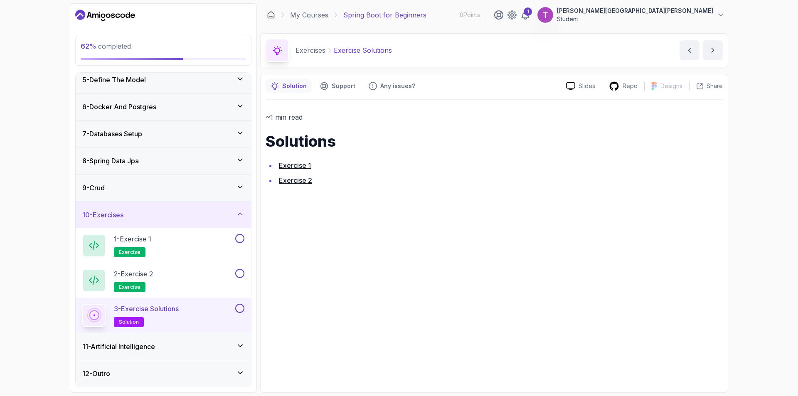
click at [292, 165] on link "Exercise 1" at bounding box center [295, 165] width 32 height 8
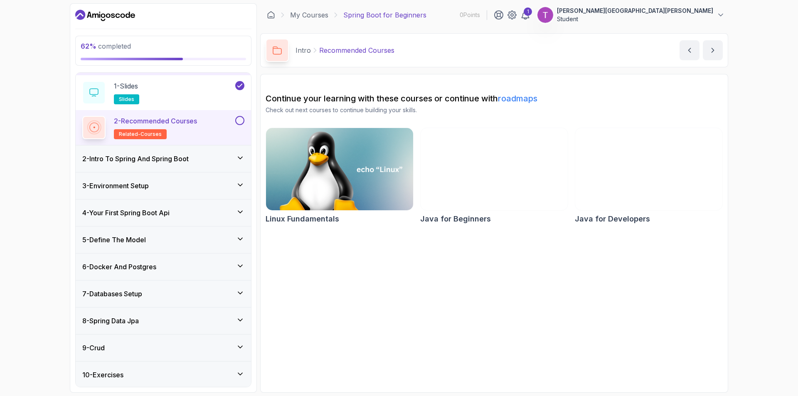
scroll to position [79, 0]
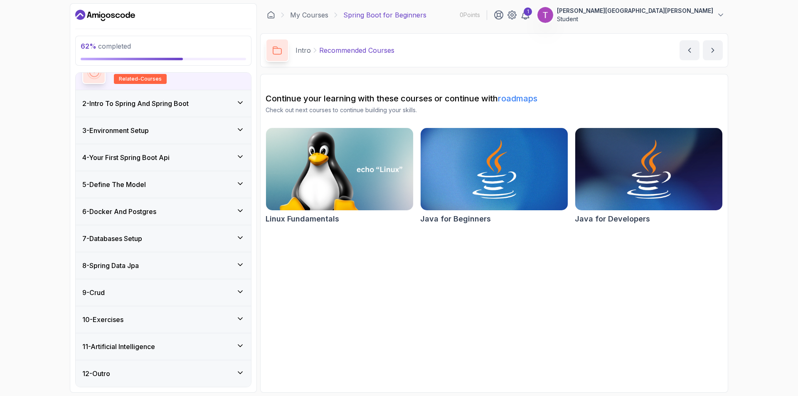
click at [238, 99] on icon at bounding box center [240, 103] width 8 height 8
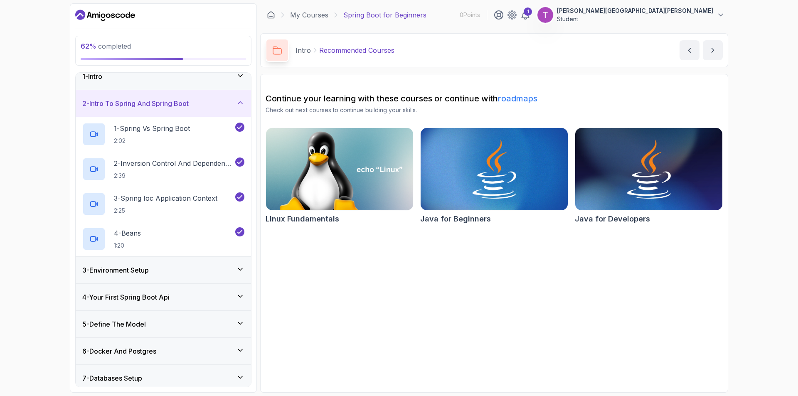
click at [233, 270] on div "3 - Environment Setup" at bounding box center [163, 270] width 162 height 10
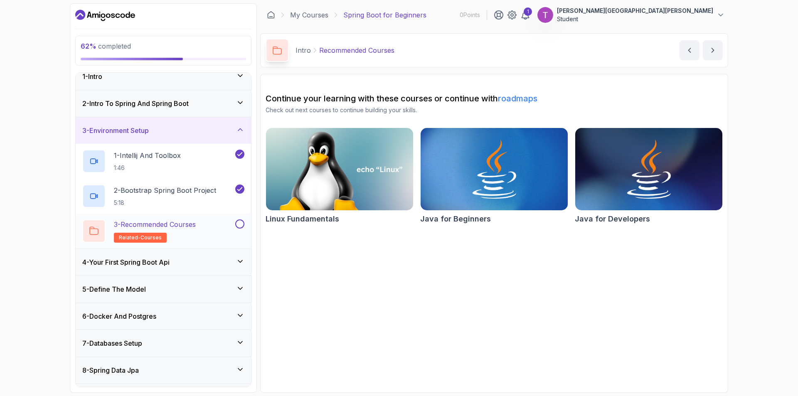
click at [163, 228] on p "3 - Recommended Courses" at bounding box center [155, 224] width 82 height 10
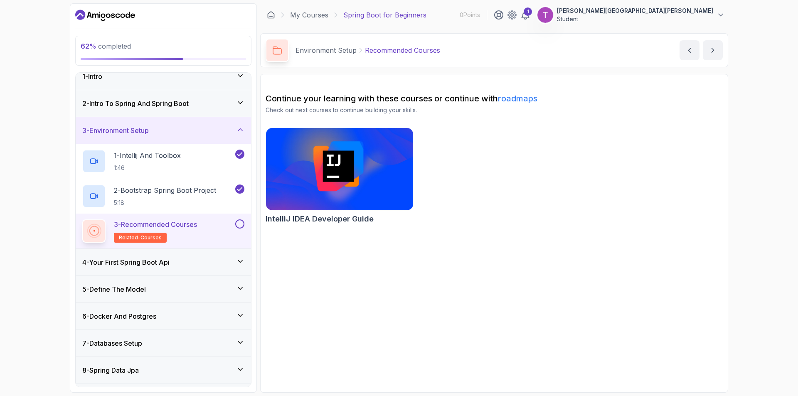
click at [240, 221] on button at bounding box center [239, 223] width 9 height 9
click at [244, 264] on icon at bounding box center [240, 261] width 8 height 8
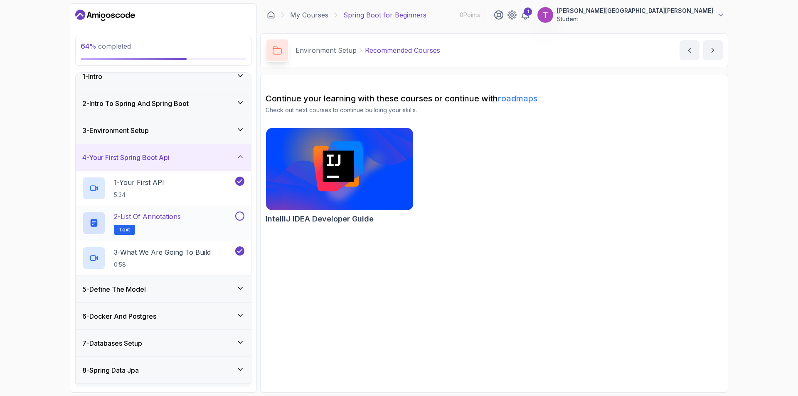
click at [216, 227] on div "2 - List of Annotations Text" at bounding box center [157, 223] width 151 height 23
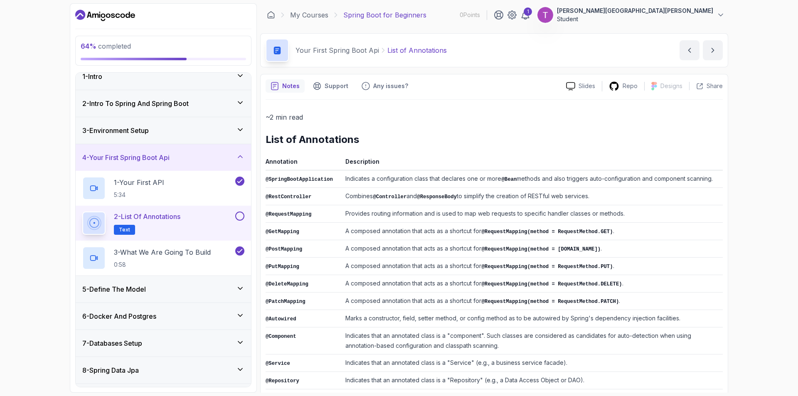
scroll to position [104, 0]
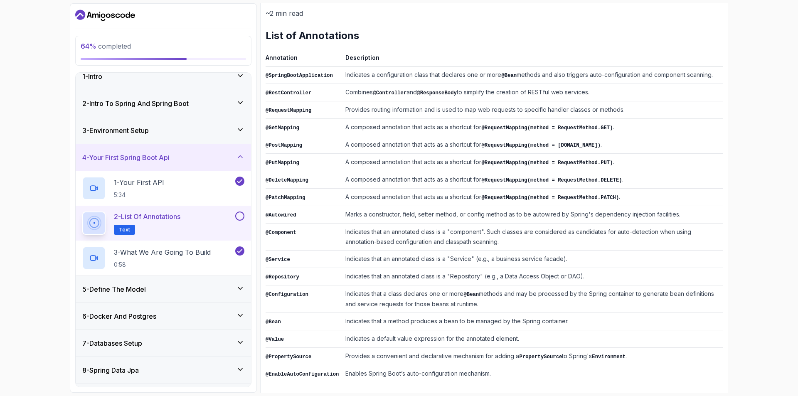
click at [184, 293] on div "5 - Define The Model" at bounding box center [163, 289] width 162 height 10
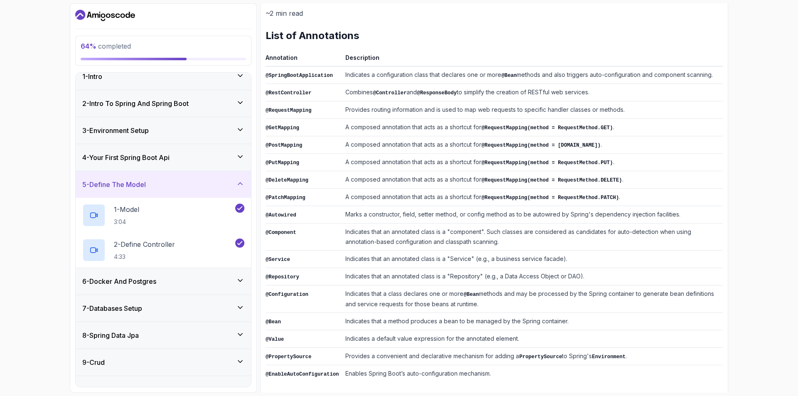
click at [185, 293] on div "6 - Docker And Postgres" at bounding box center [163, 281] width 175 height 27
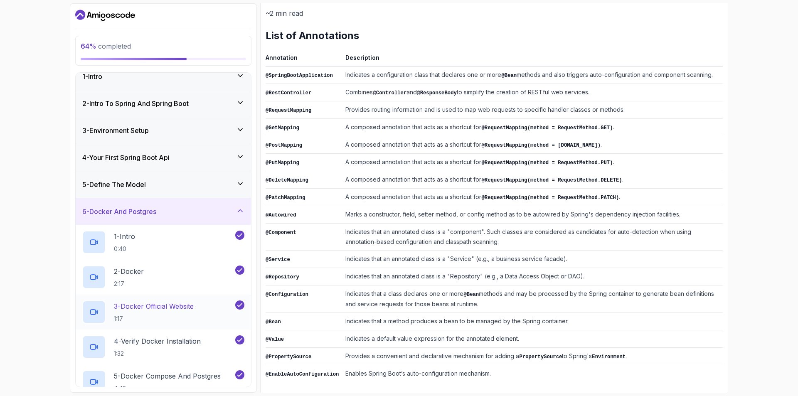
scroll to position [121, 0]
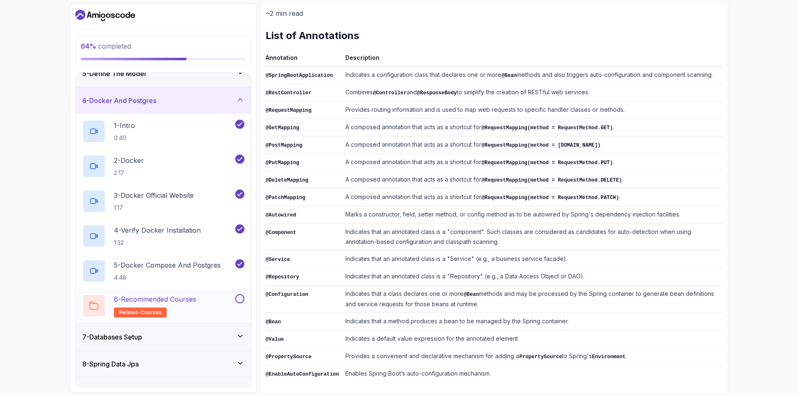
click at [178, 300] on p "6 - Recommended Courses" at bounding box center [155, 299] width 82 height 10
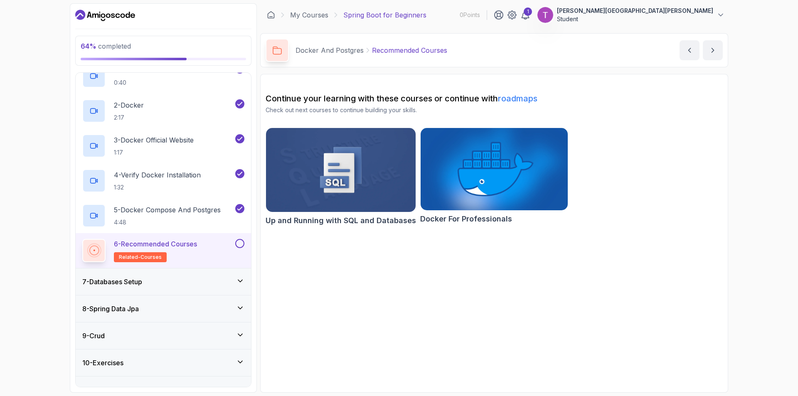
click at [179, 283] on div "7 - Databases Setup" at bounding box center [163, 282] width 162 height 10
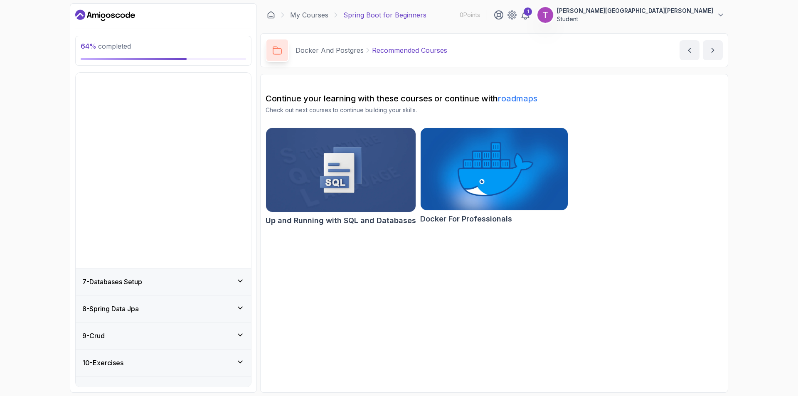
scroll to position [10, 0]
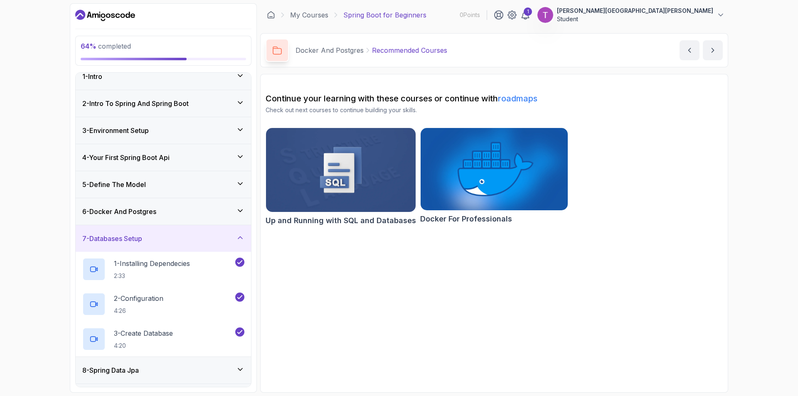
click at [190, 366] on div "8 - Spring Data Jpa" at bounding box center [163, 370] width 162 height 10
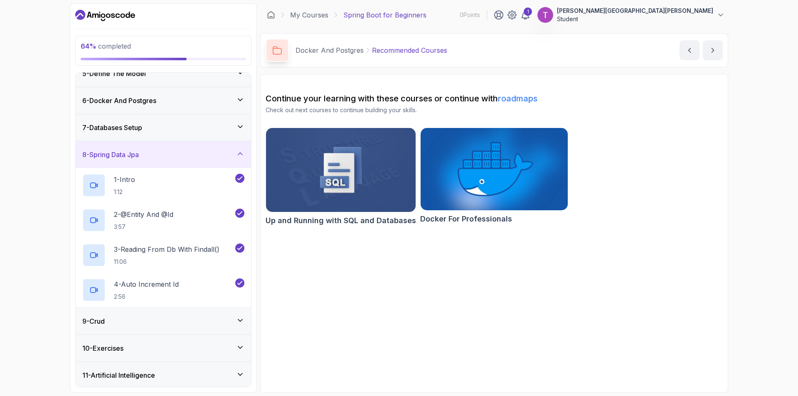
scroll to position [149, 0]
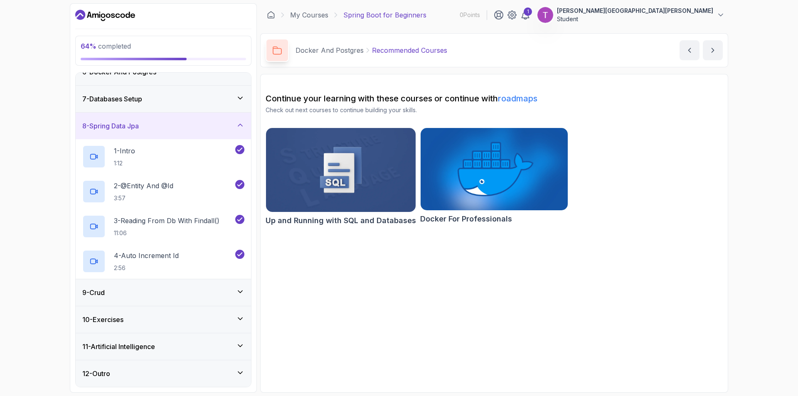
click at [177, 300] on div "9 - Crud" at bounding box center [163, 292] width 175 height 27
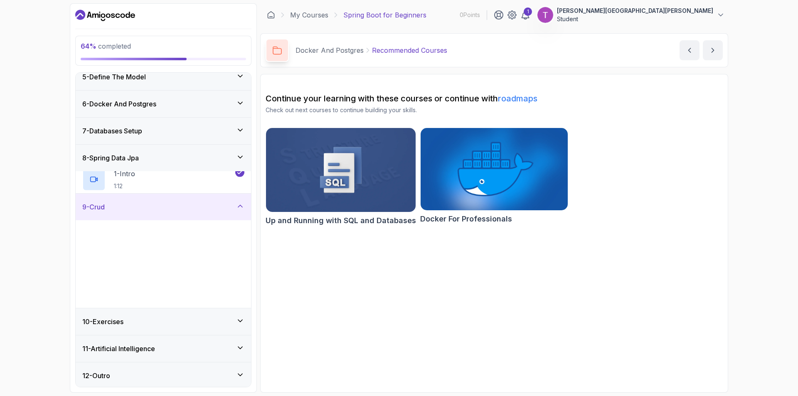
scroll to position [114, 0]
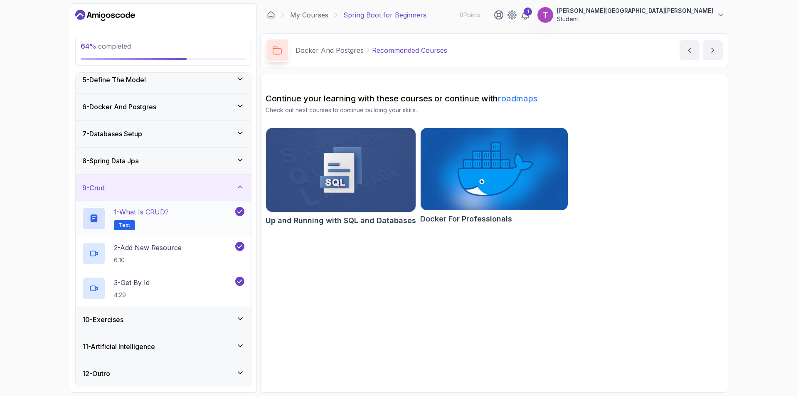
click at [161, 222] on h2 "1 - What is CRUD? Text" at bounding box center [141, 218] width 55 height 23
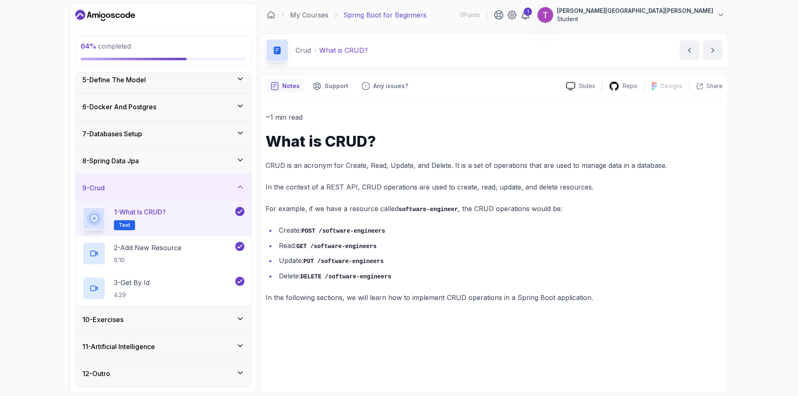
click at [179, 327] on div "10 - Exercises" at bounding box center [163, 319] width 175 height 27
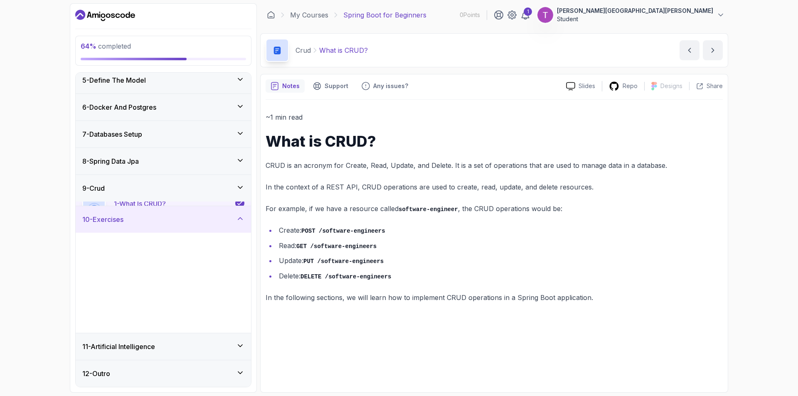
scroll to position [114, 0]
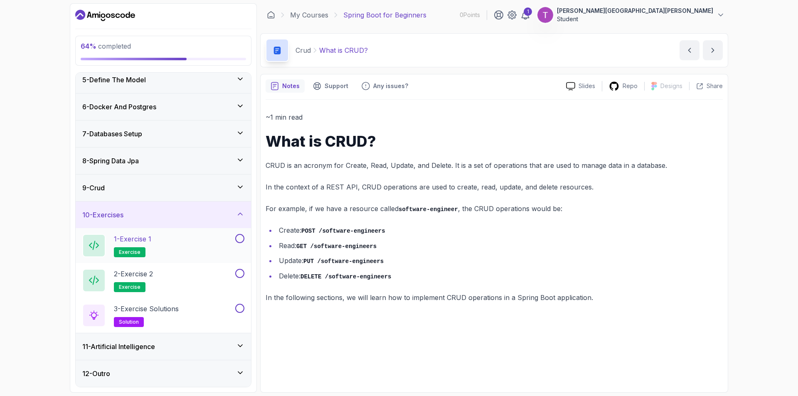
click at [241, 235] on button at bounding box center [239, 238] width 9 height 9
click at [152, 289] on h2 "2 - Exercise 2 exercise" at bounding box center [133, 280] width 39 height 23
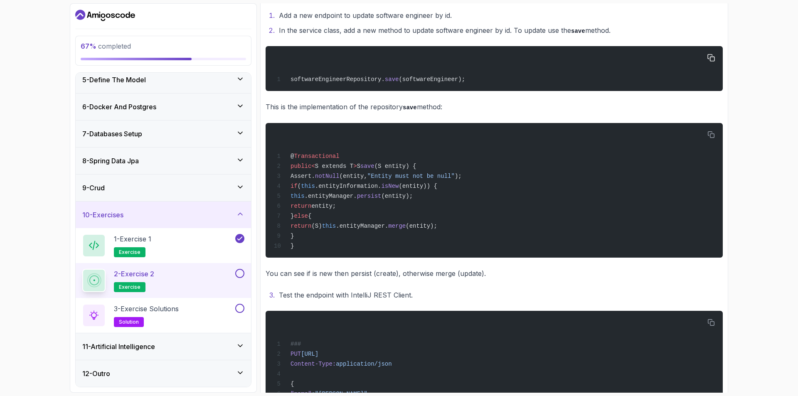
scroll to position [197, 0]
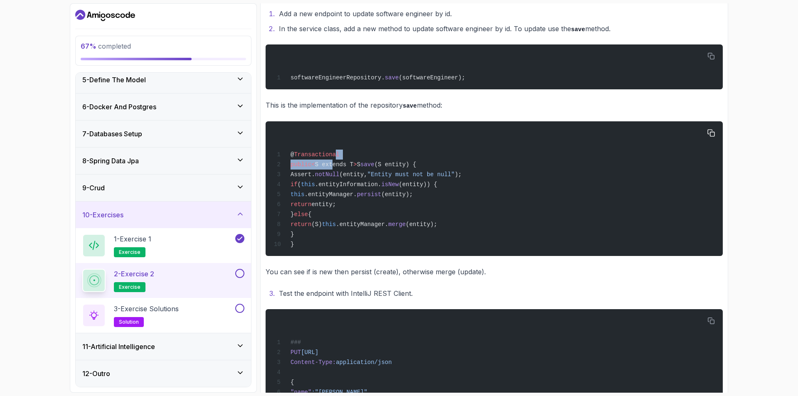
click at [332, 160] on div "@ Transactional public < S extends T > S save (S entity) { Assert. notNull (ent…" at bounding box center [494, 188] width 444 height 125
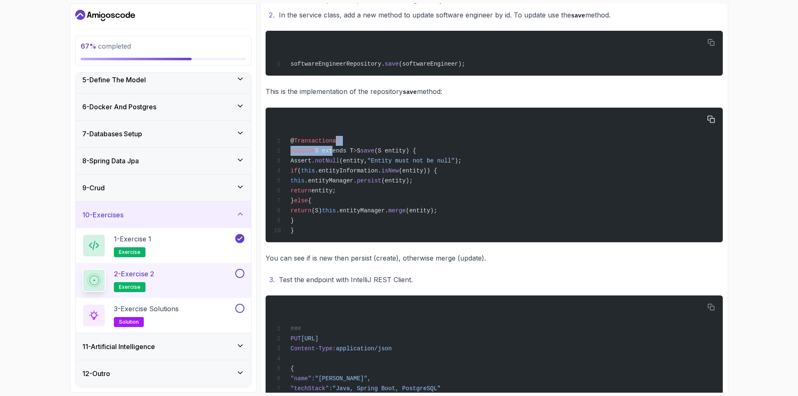
scroll to position [211, 0]
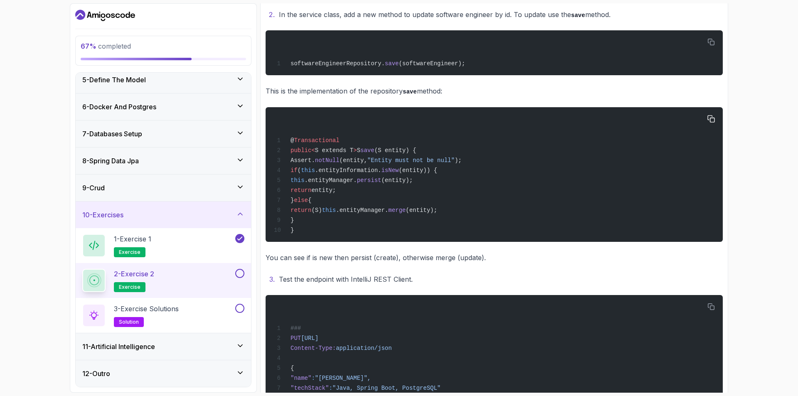
click at [324, 189] on div "@ Transactional public < S extends T > S save (S entity) { Assert. notNull (ent…" at bounding box center [494, 174] width 444 height 125
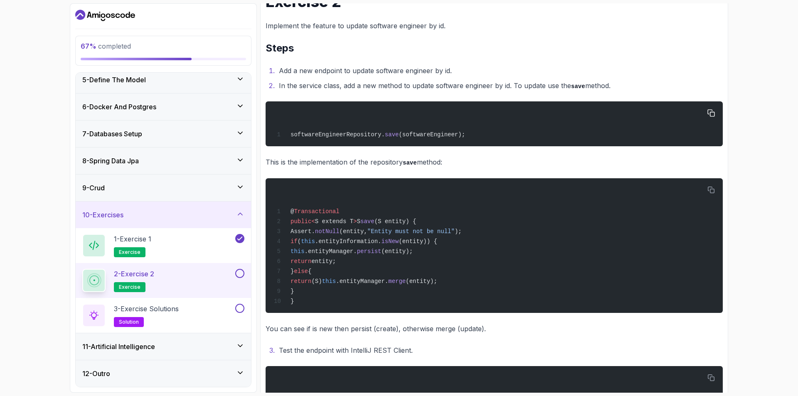
scroll to position [195, 0]
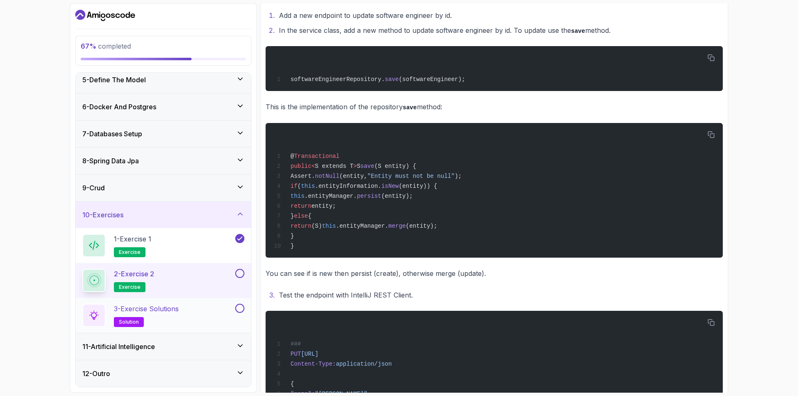
click at [179, 319] on h2 "3 - Exercise Solutions solution" at bounding box center [146, 315] width 65 height 23
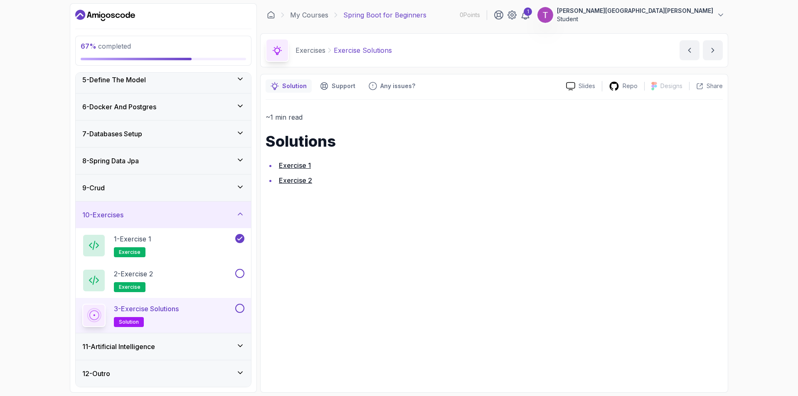
drag, startPoint x: 172, startPoint y: 309, endPoint x: 362, endPoint y: 291, distance: 190.4
click at [362, 291] on div "~1 min read Solutions Exercise 1 Exercise 2" at bounding box center [494, 244] width 457 height 288
